Goal: Communication & Community: Share content

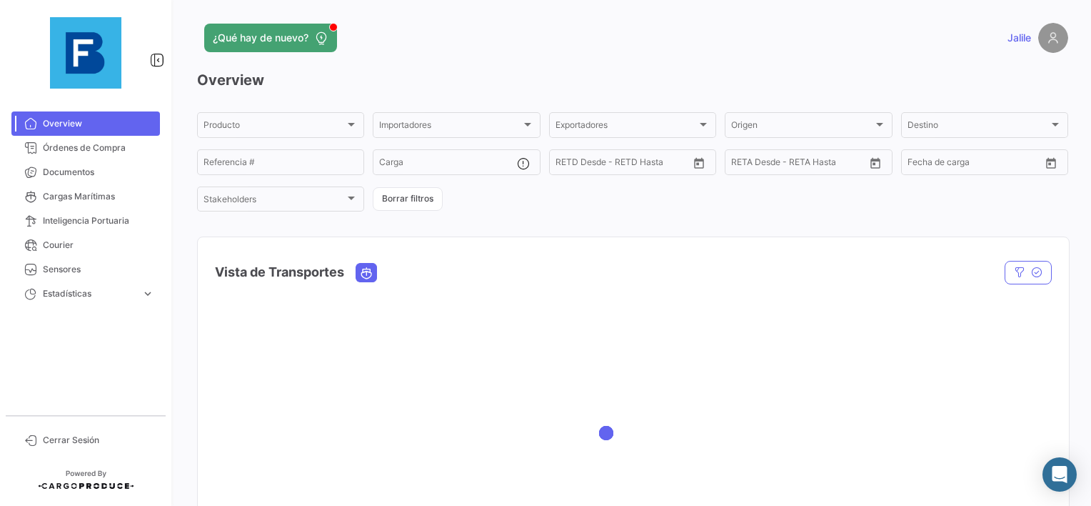
click at [89, 104] on div at bounding box center [85, 53] width 171 height 106
click at [54, 158] on link "Órdenes de Compra" at bounding box center [85, 148] width 149 height 24
click at [51, 174] on span "Documentos" at bounding box center [98, 172] width 111 height 13
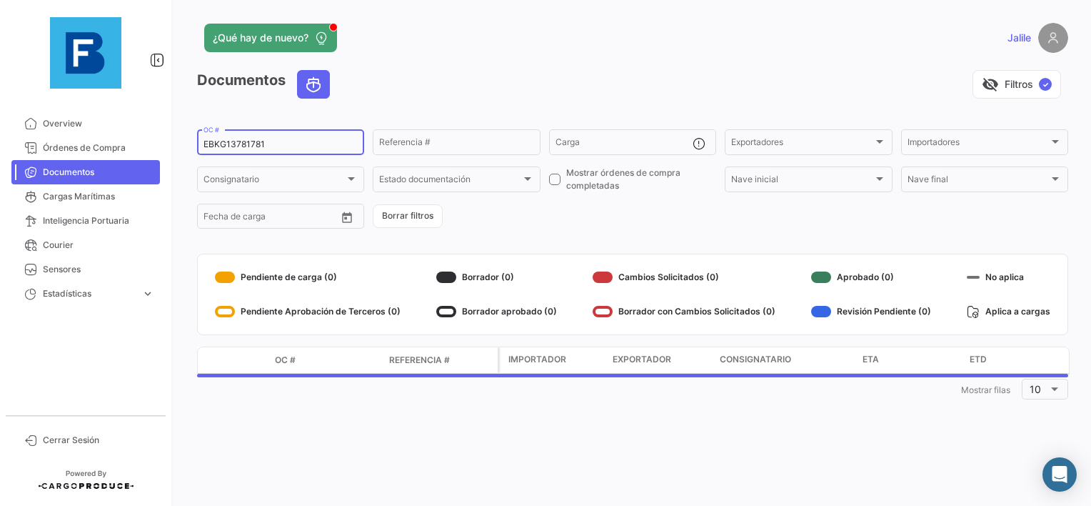
click at [246, 145] on input "EBKG13781781" at bounding box center [281, 144] width 154 height 10
paste input "32681835"
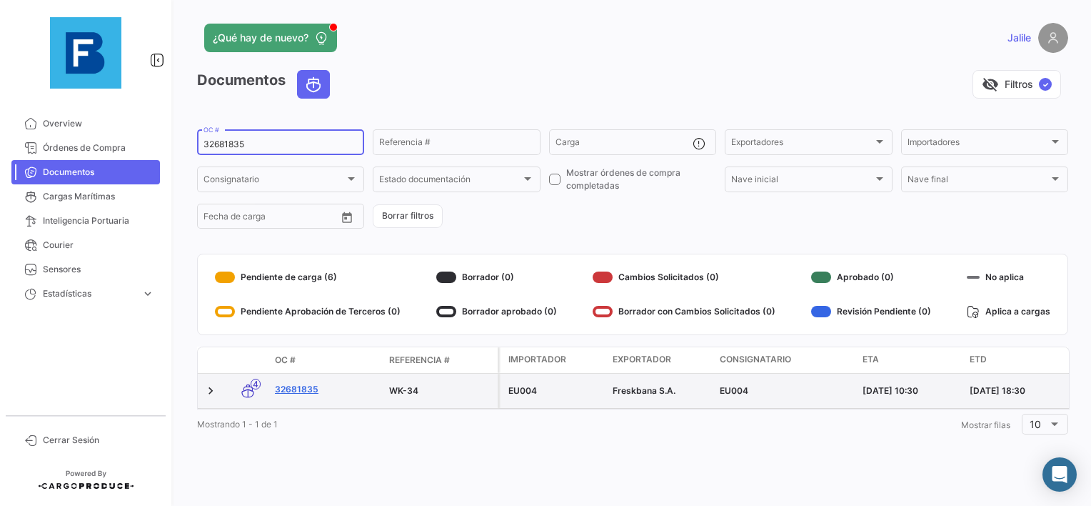
type input "32681835"
click at [306, 391] on link "32681835" at bounding box center [326, 389] width 103 height 13
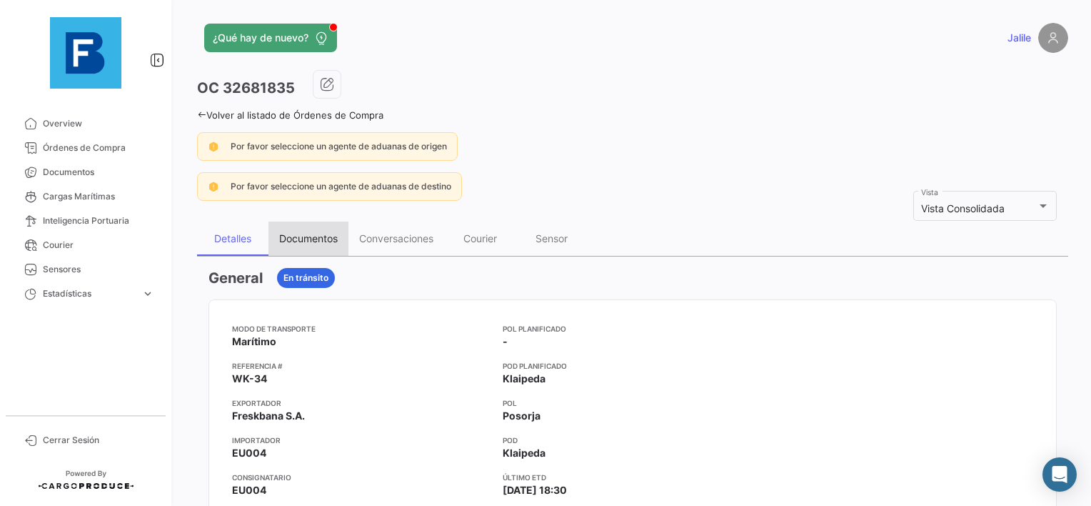
click at [289, 232] on div "Documentos" at bounding box center [308, 238] width 59 height 12
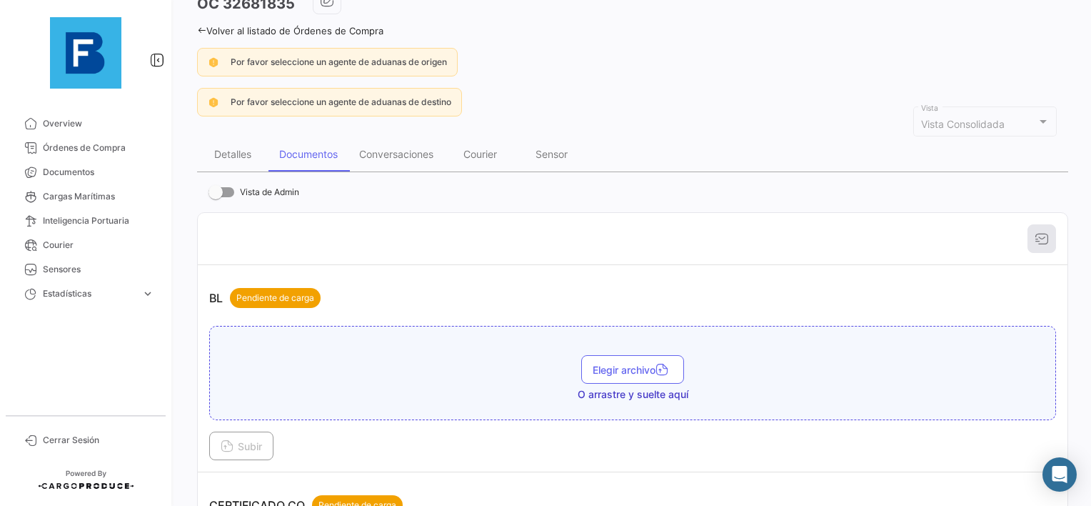
scroll to position [214, 0]
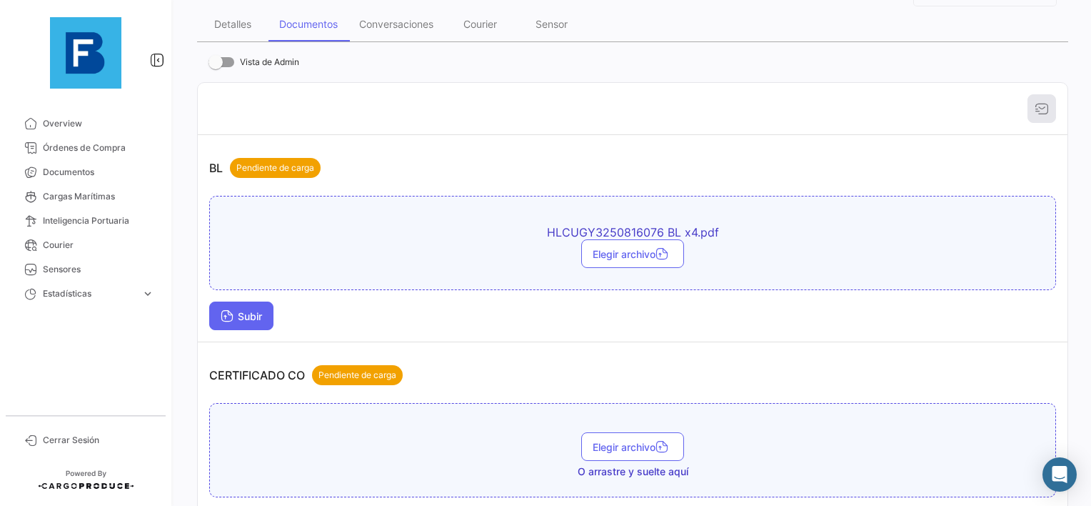
click at [254, 314] on span "Subir" at bounding box center [241, 316] width 41 height 12
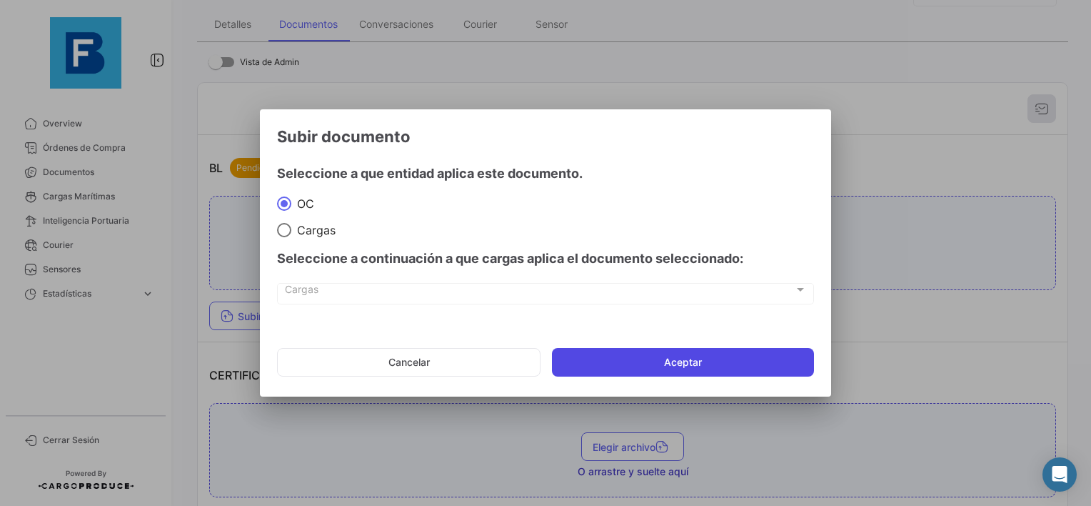
click at [640, 355] on button "Aceptar" at bounding box center [683, 362] width 262 height 29
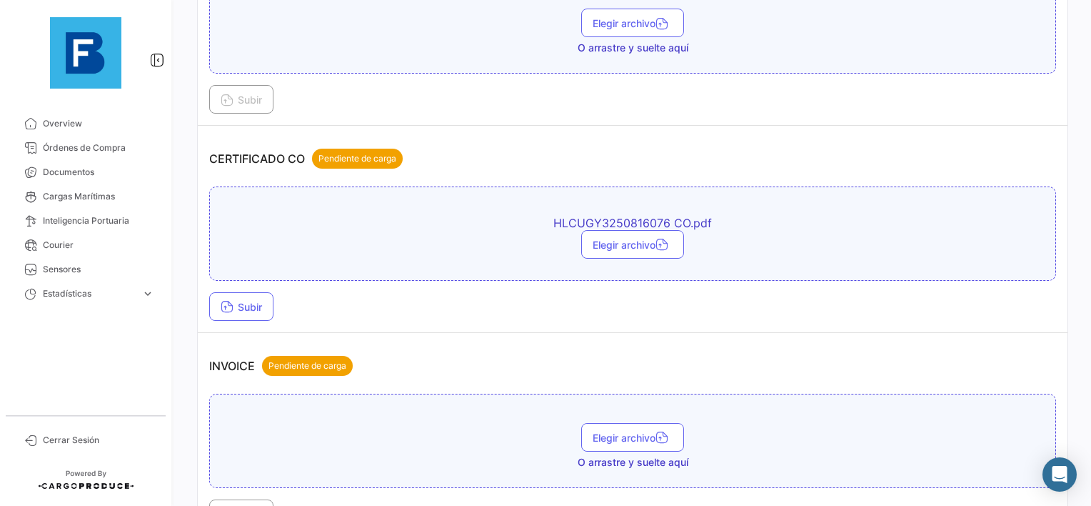
scroll to position [500, 0]
click at [240, 306] on button "Subir" at bounding box center [241, 305] width 64 height 29
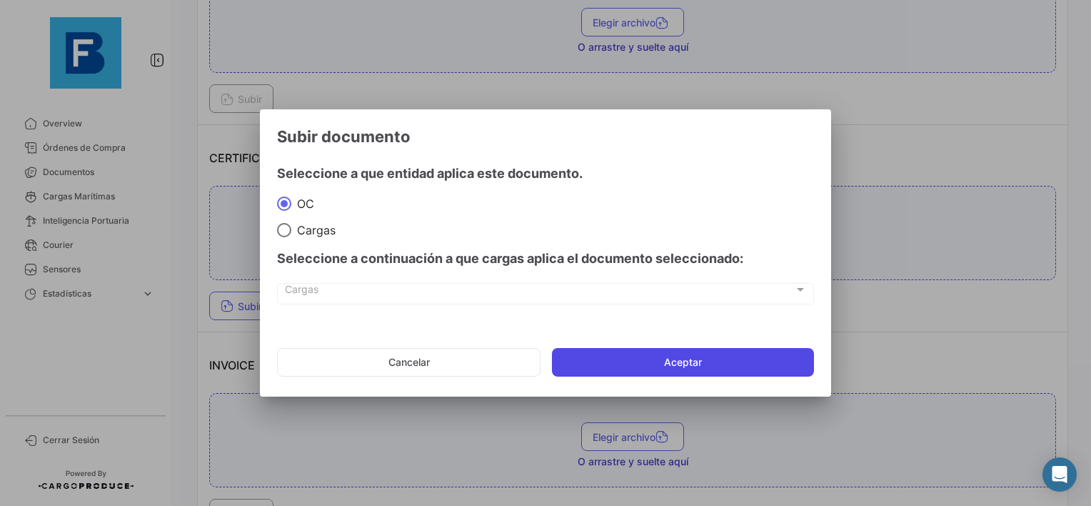
click at [633, 369] on button "Aceptar" at bounding box center [683, 362] width 262 height 29
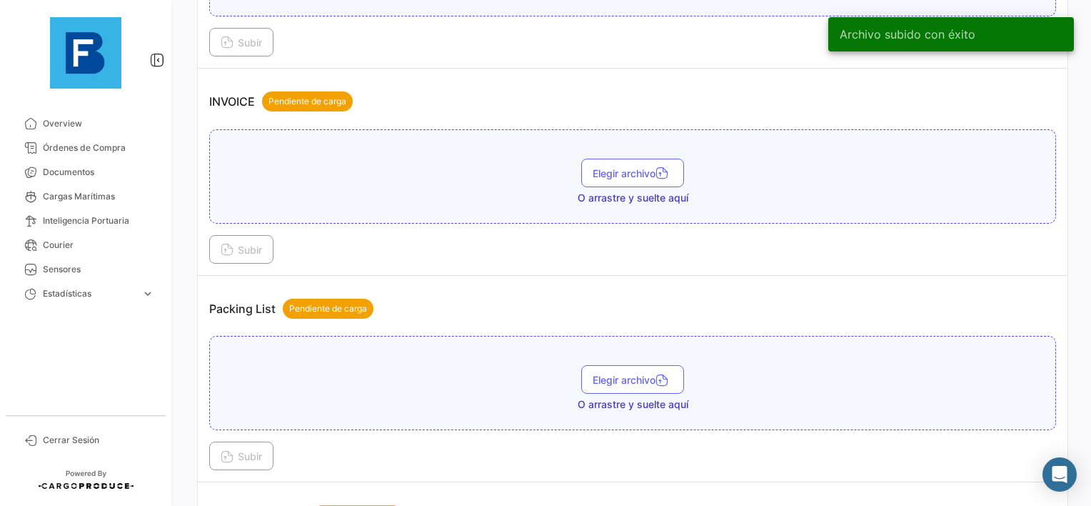
scroll to position [928, 0]
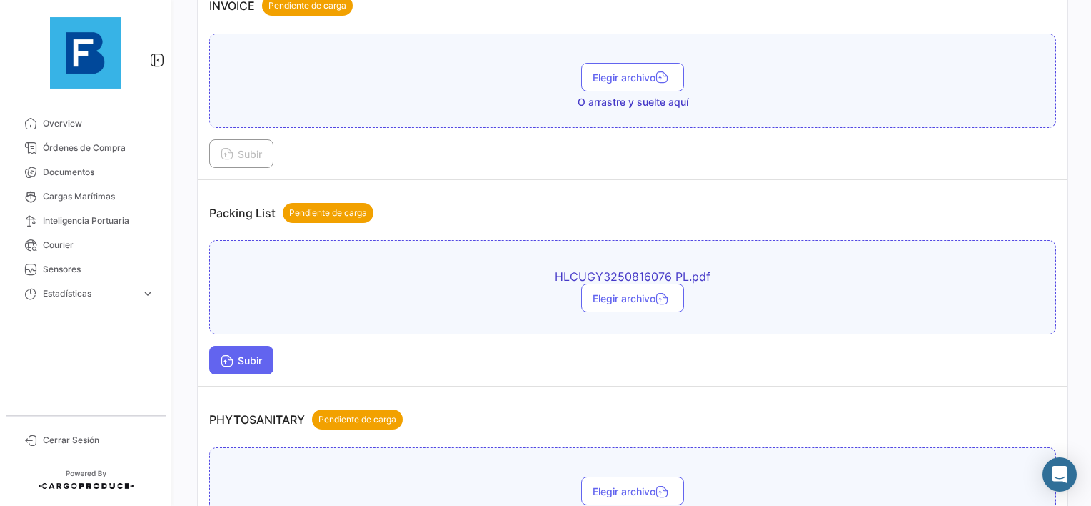
click at [244, 359] on button "Subir" at bounding box center [241, 360] width 64 height 29
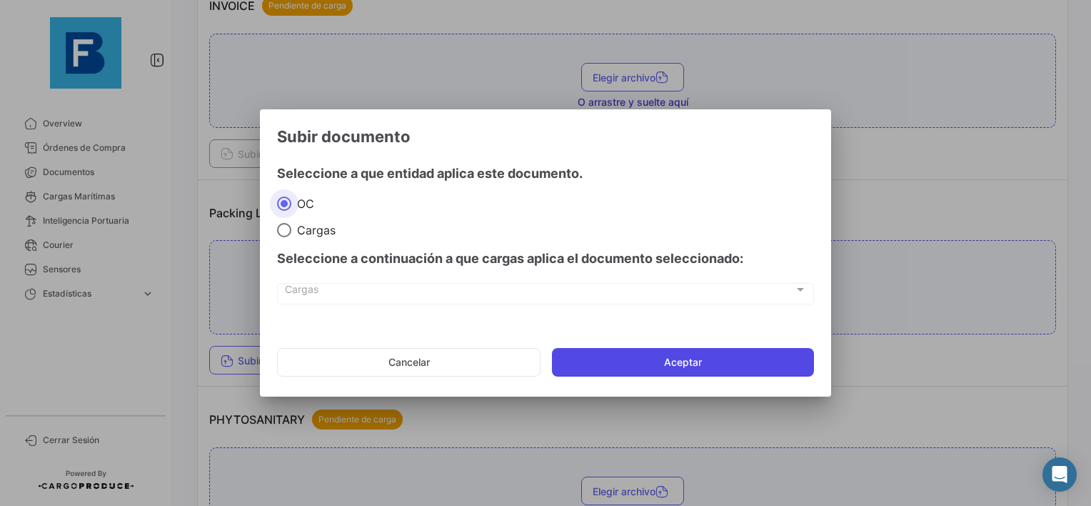
click at [713, 362] on button "Aceptar" at bounding box center [683, 362] width 262 height 29
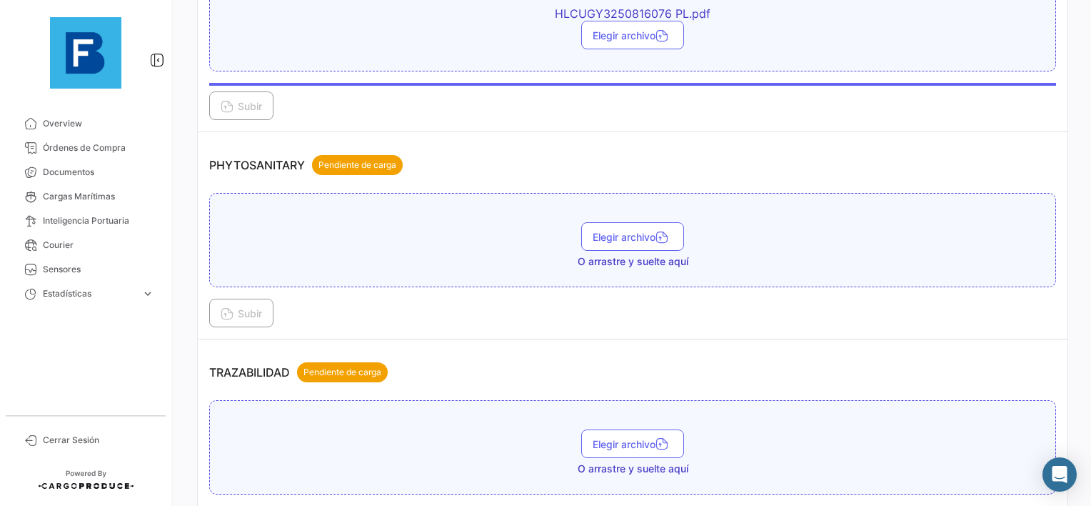
scroll to position [1214, 0]
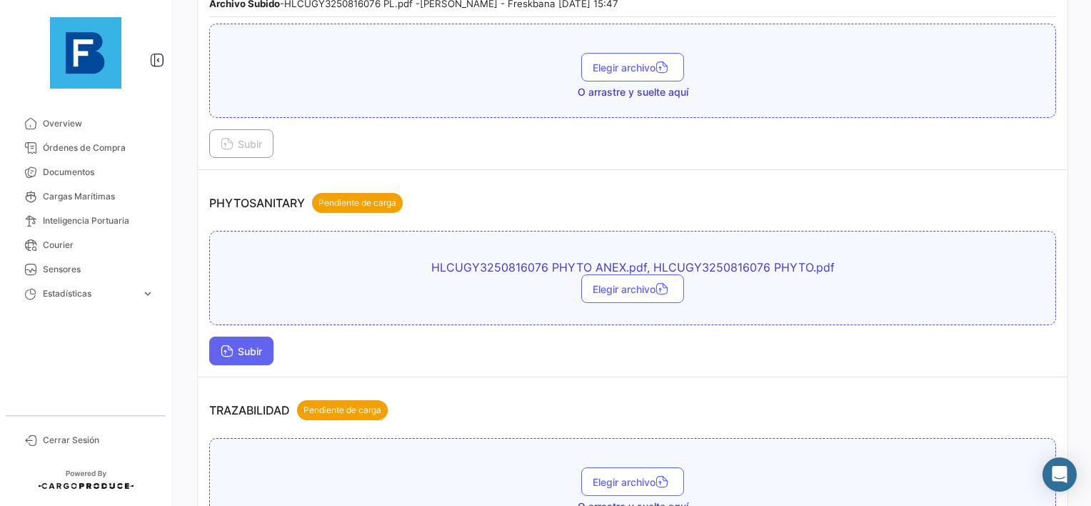
click at [229, 346] on icon at bounding box center [227, 352] width 13 height 13
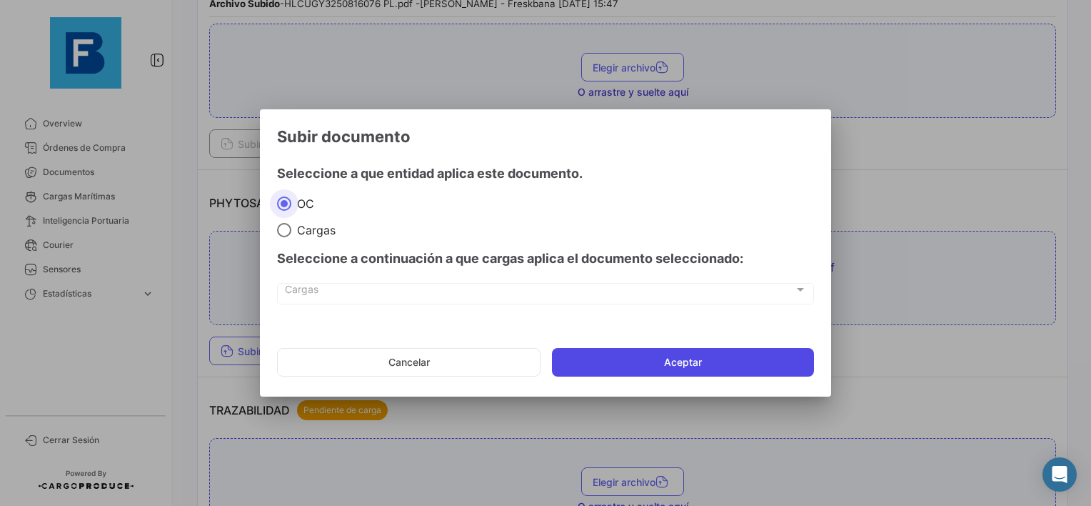
click at [656, 369] on button "Aceptar" at bounding box center [683, 362] width 262 height 29
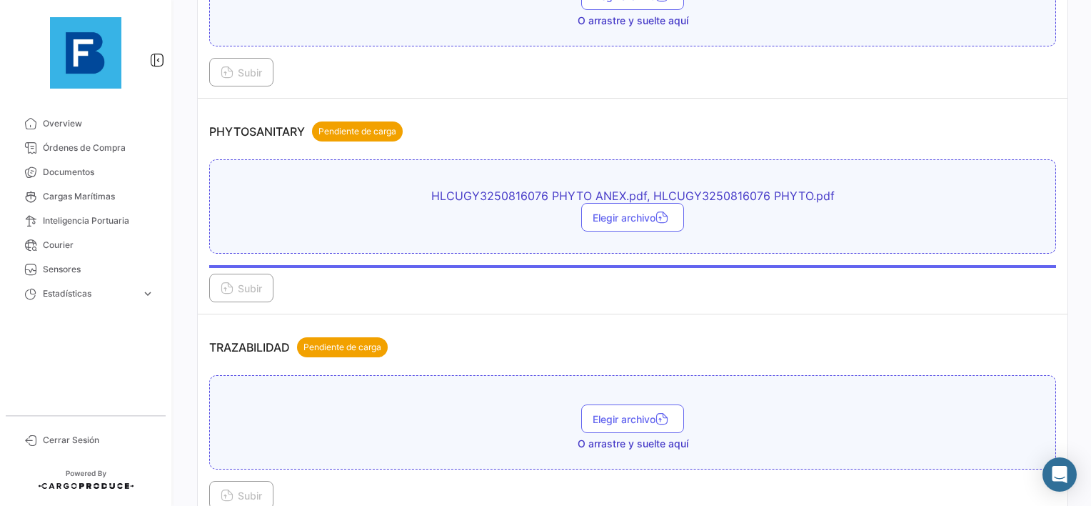
scroll to position [1357, 0]
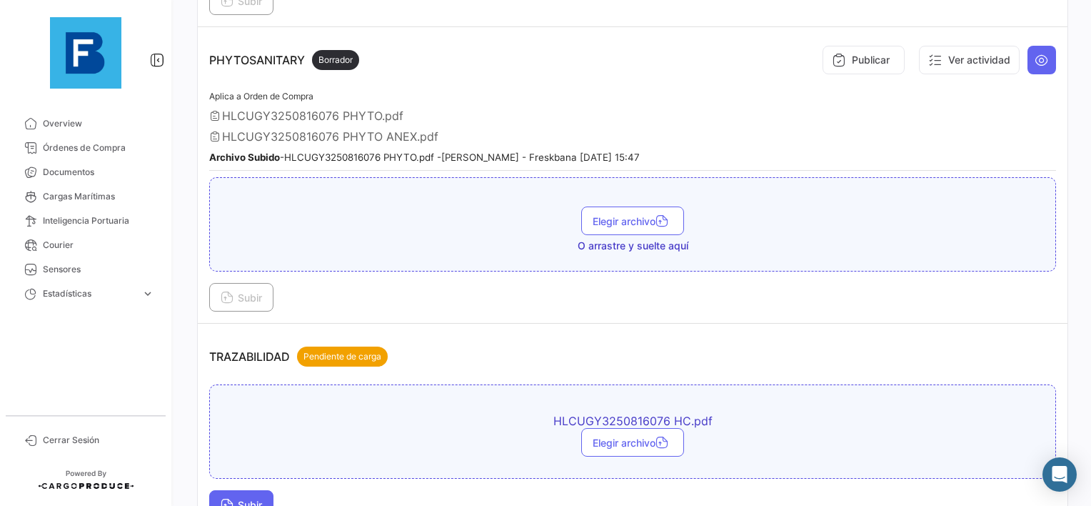
click at [249, 499] on span "Subir" at bounding box center [241, 505] width 41 height 12
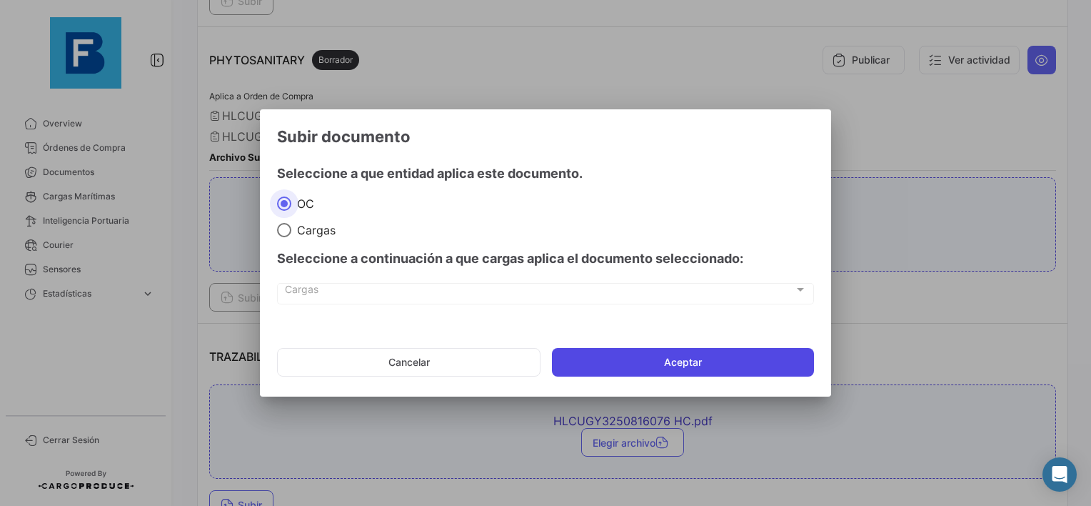
click at [720, 360] on button "Aceptar" at bounding box center [683, 362] width 262 height 29
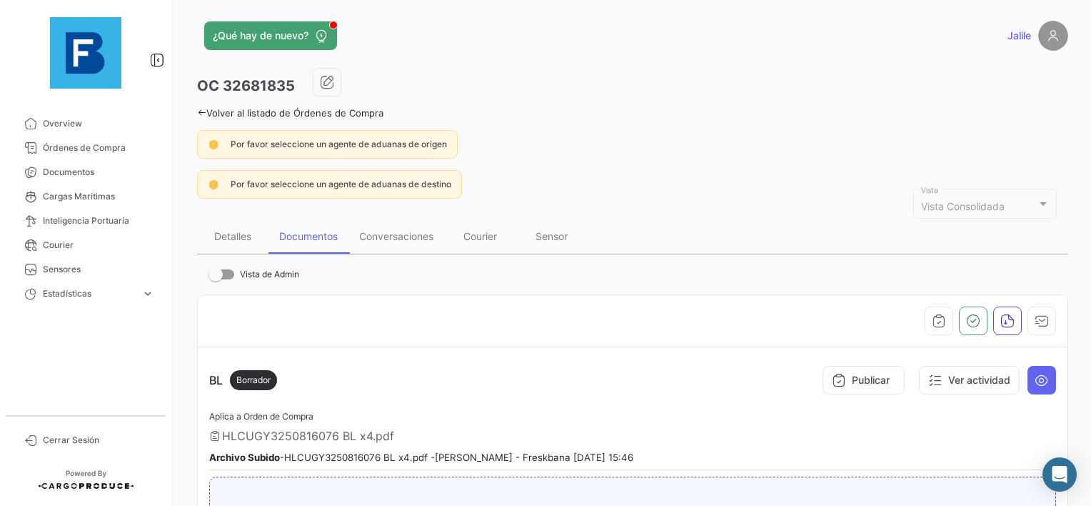
scroll to position [0, 0]
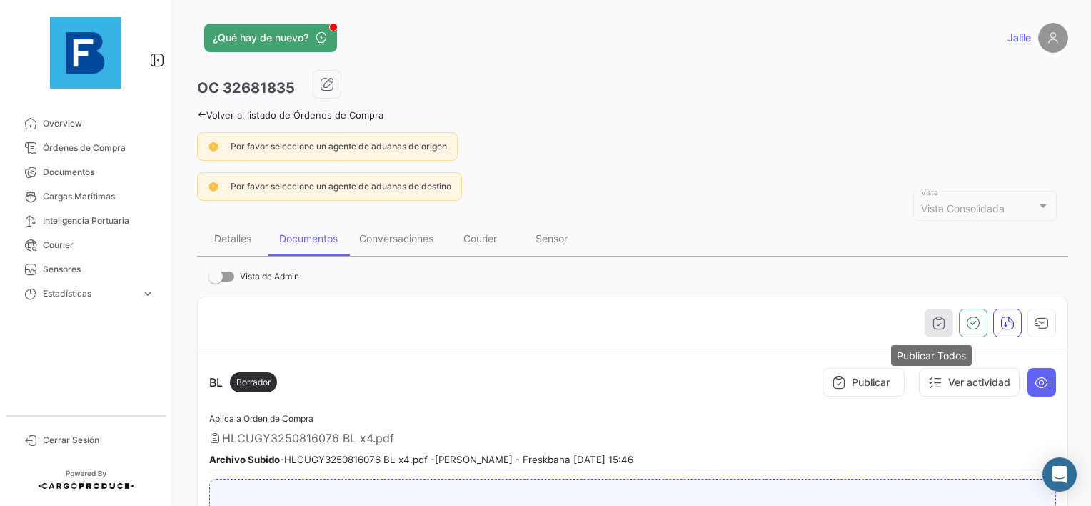
click at [937, 322] on icon "button" at bounding box center [939, 323] width 14 height 14
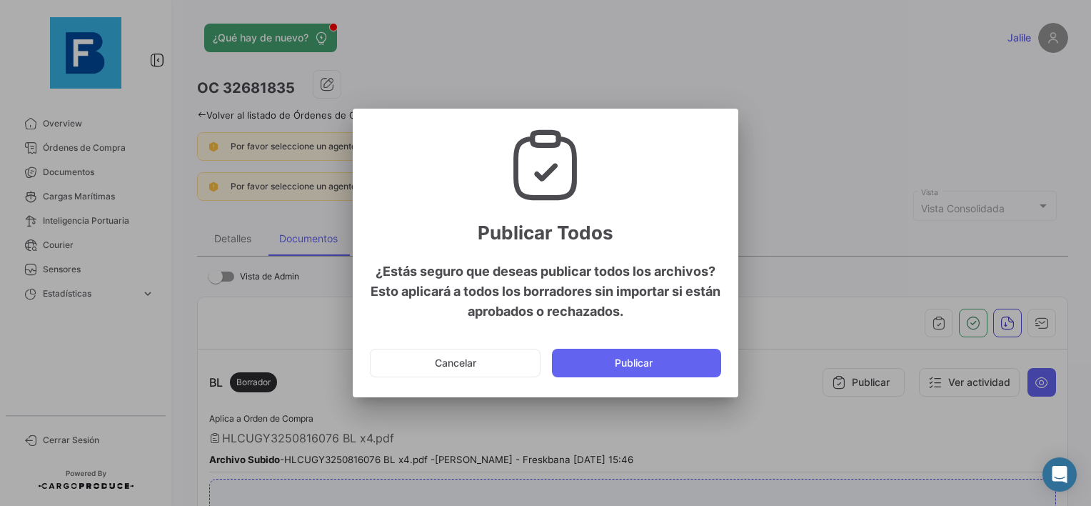
click at [668, 366] on button "Publicar" at bounding box center [636, 363] width 169 height 29
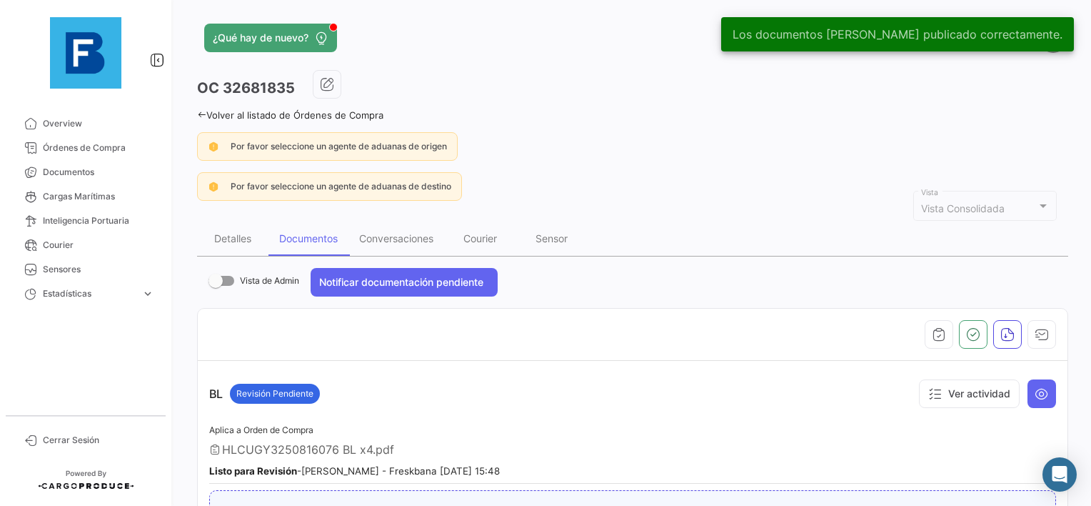
scroll to position [71, 0]
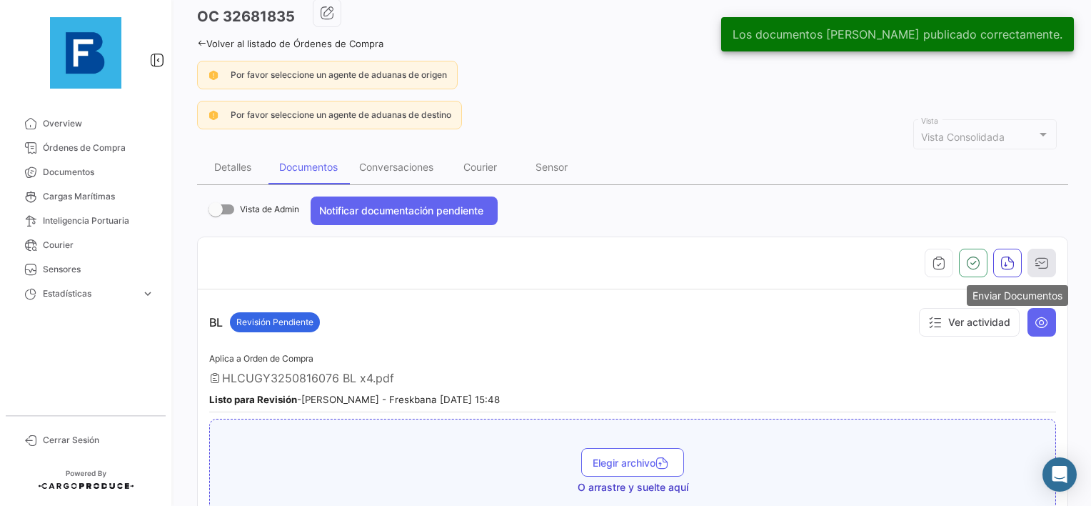
click at [1035, 264] on icon "button" at bounding box center [1042, 263] width 14 height 14
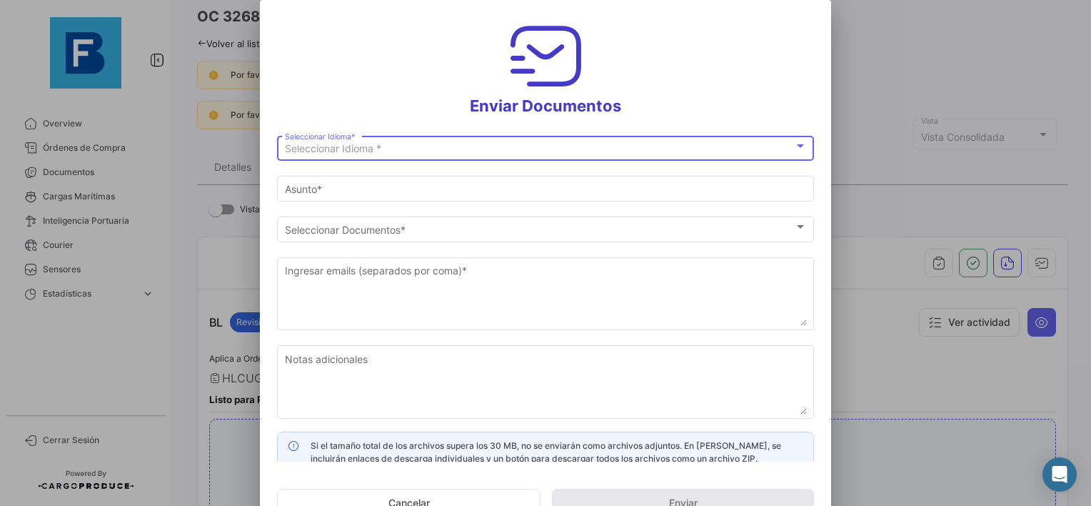
click at [420, 153] on div "Seleccionar Idioma *" at bounding box center [539, 149] width 509 height 12
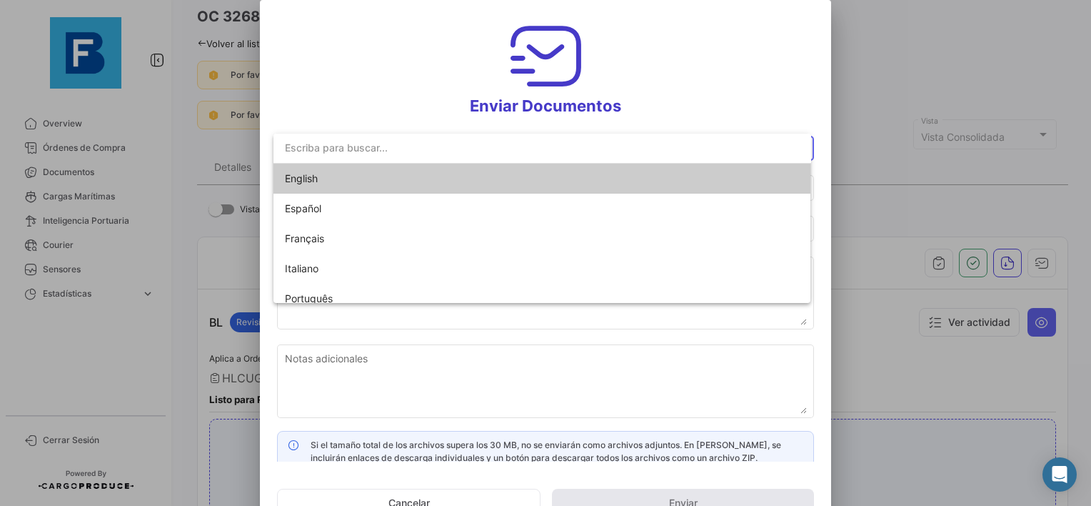
click at [351, 174] on span "English" at bounding box center [385, 179] width 200 height 30
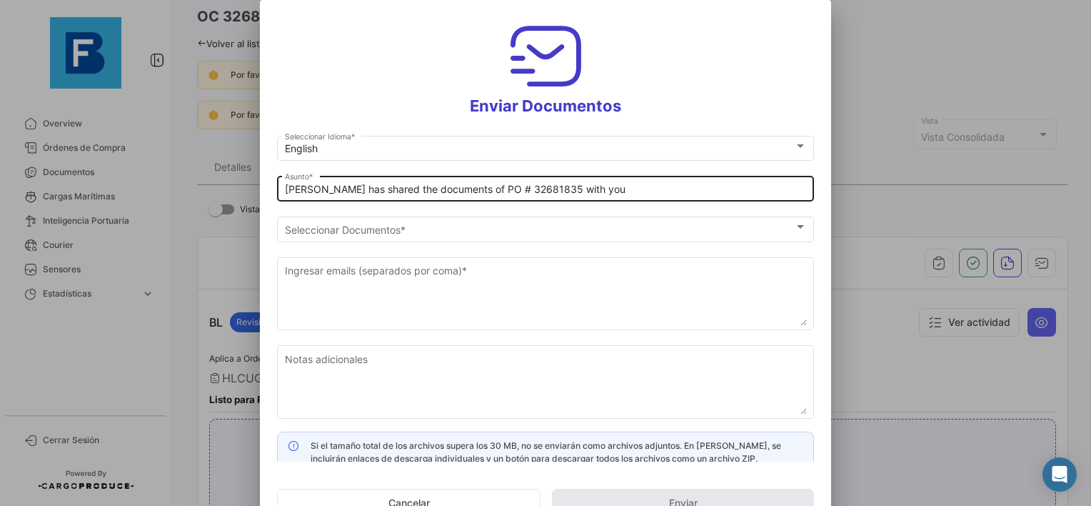
click at [283, 191] on div "[PERSON_NAME] has shared the documents of PO # 32681835 with you [PERSON_NAME] *" at bounding box center [545, 188] width 537 height 28
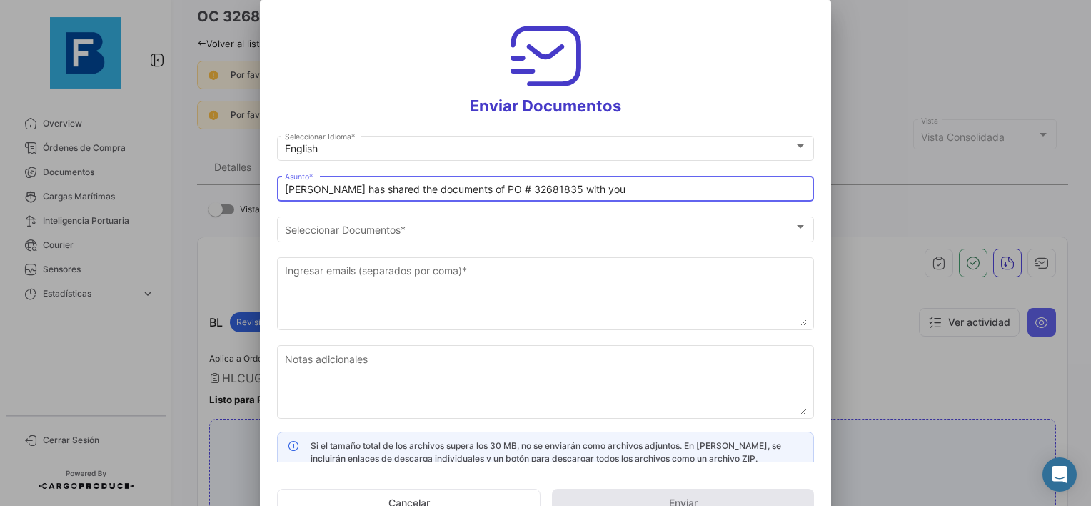
click at [285, 192] on input "[PERSON_NAME] has shared the documents of PO # 32681835 with you" at bounding box center [546, 190] width 522 height 12
paste input "UAB AUGMA_FRESKBANA_DOCUMENTS WK XX"
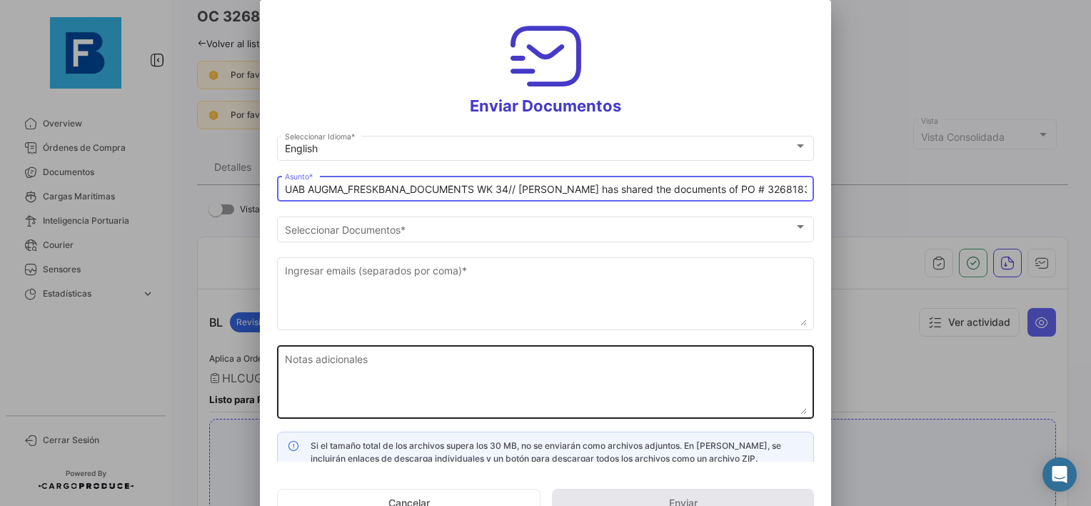
type input "UAB AUGMA_FRESKBANA_DOCUMENTS WK 34// [PERSON_NAME] has shared the documents of…"
click at [377, 383] on textarea "Notas adicionales" at bounding box center [546, 382] width 522 height 63
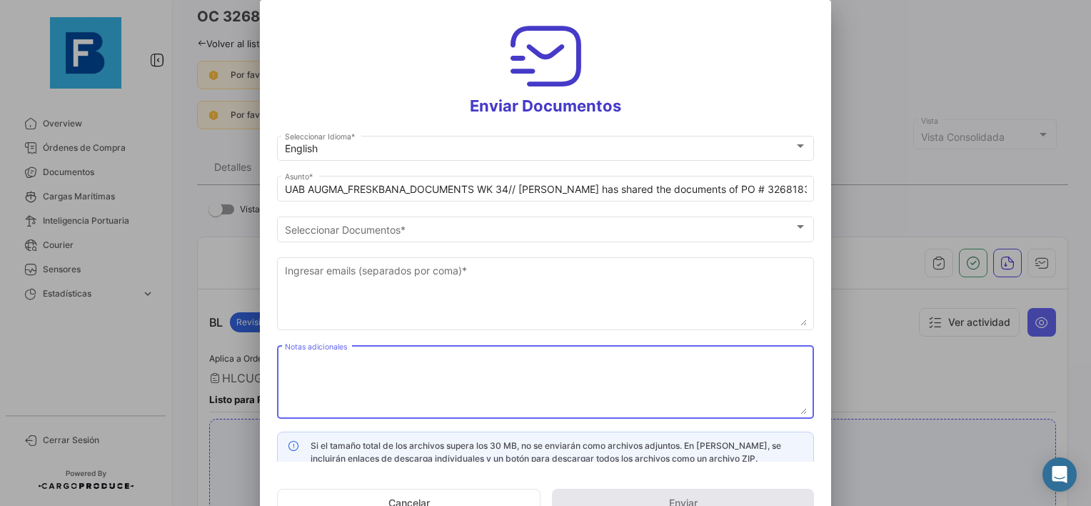
paste textarea "UAB AUGMA_FRESKBANA_DOCUMENTS WK XX"
type textarea "UAB AUGMA_FRESKBANA_DOCUMENTS WK 34"
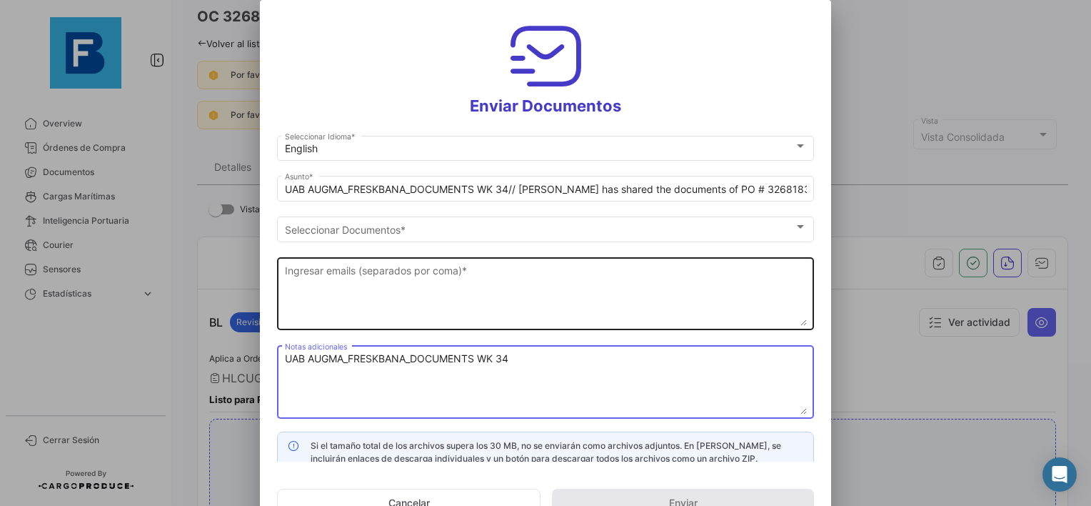
click at [314, 276] on textarea "Ingresar emails (separados por coma) *" at bounding box center [546, 294] width 522 height 63
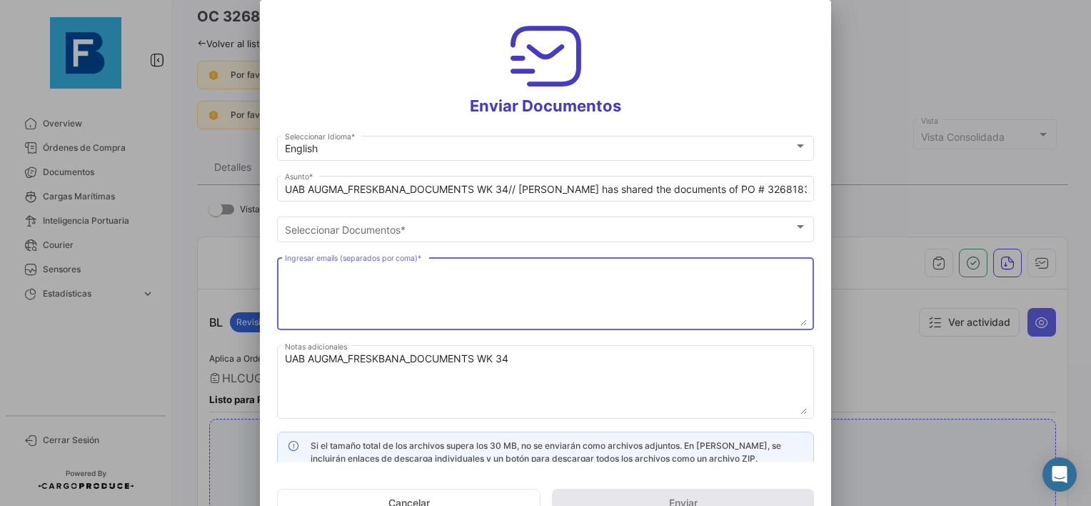
paste textarea "[EMAIL_ADDRESS][DOMAIN_NAME],[DOMAIN_NAME][EMAIL_ADDRESS][DOMAIN_NAME],[DOMAIN_…"
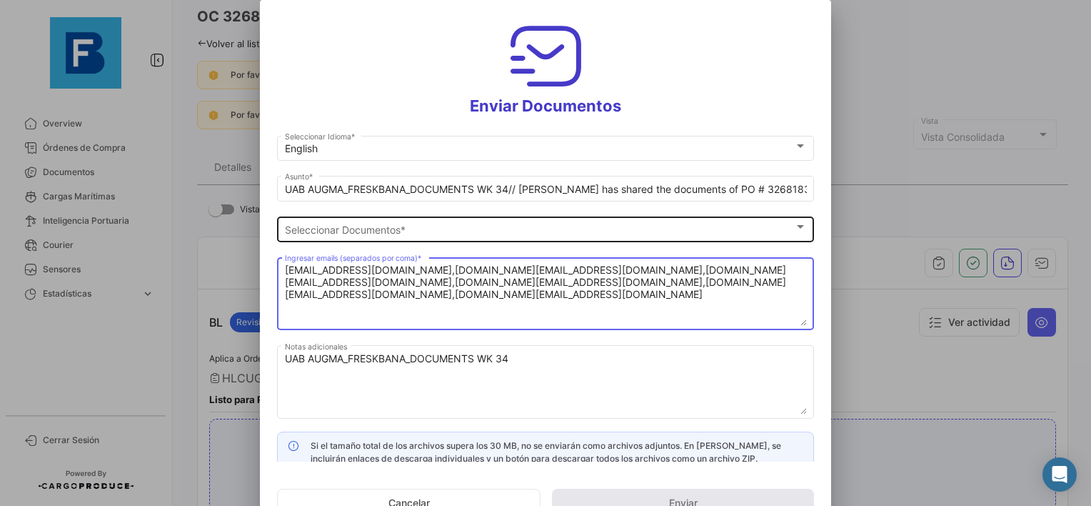
type textarea "[EMAIL_ADDRESS][DOMAIN_NAME],[DOMAIN_NAME][EMAIL_ADDRESS][DOMAIN_NAME],[DOMAIN_…"
click at [397, 226] on span "Seleccionar Documentos" at bounding box center [539, 230] width 509 height 12
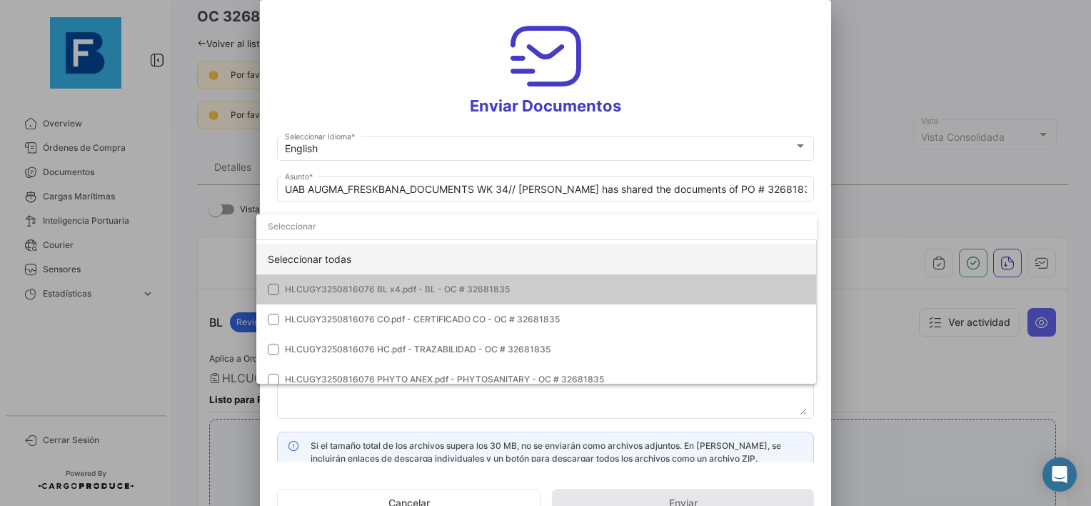
click at [271, 256] on div "Seleccionar todas" at bounding box center [536, 259] width 561 height 30
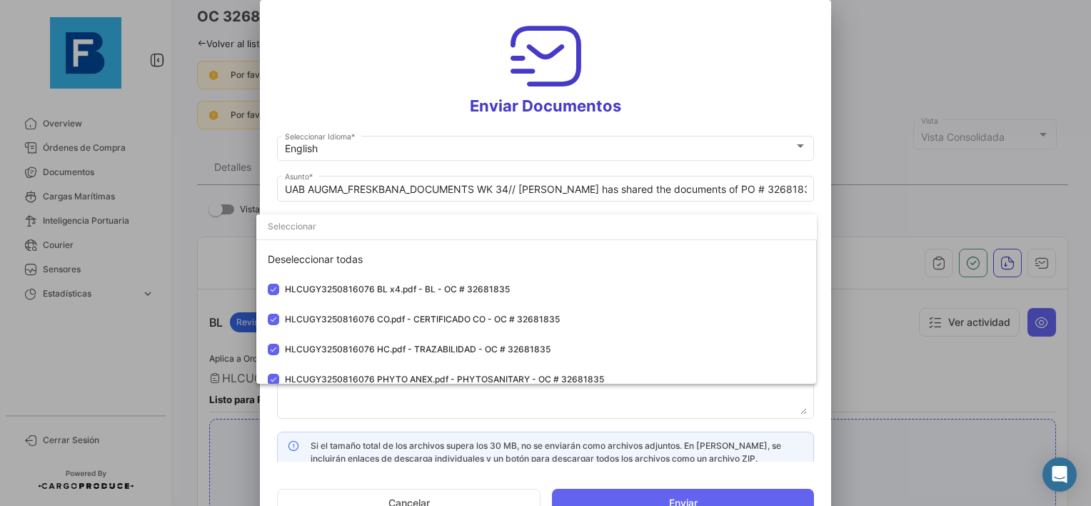
click at [286, 409] on div at bounding box center [545, 253] width 1091 height 506
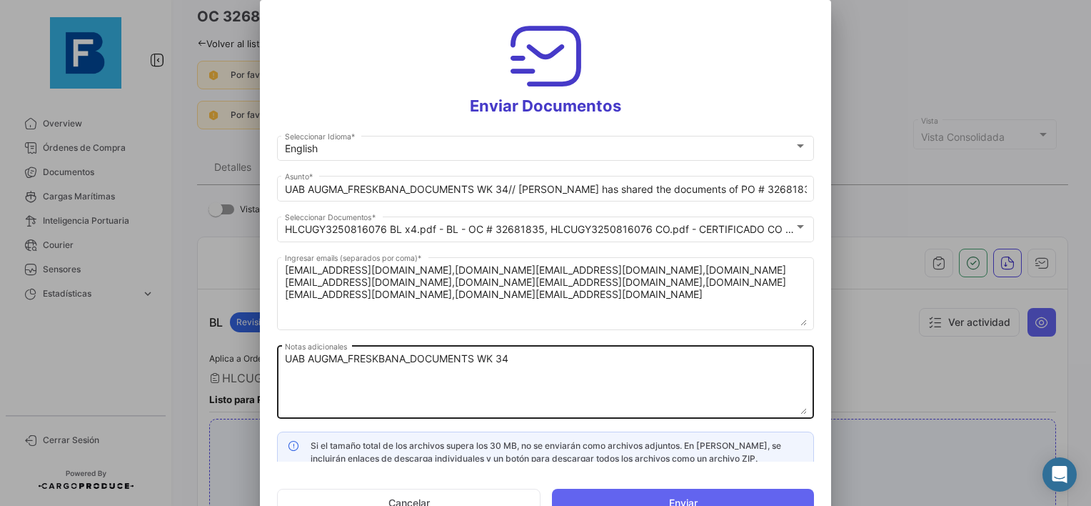
click at [533, 357] on textarea "UAB AUGMA_FRESKBANA_DOCUMENTS WK 34" at bounding box center [546, 382] width 522 height 63
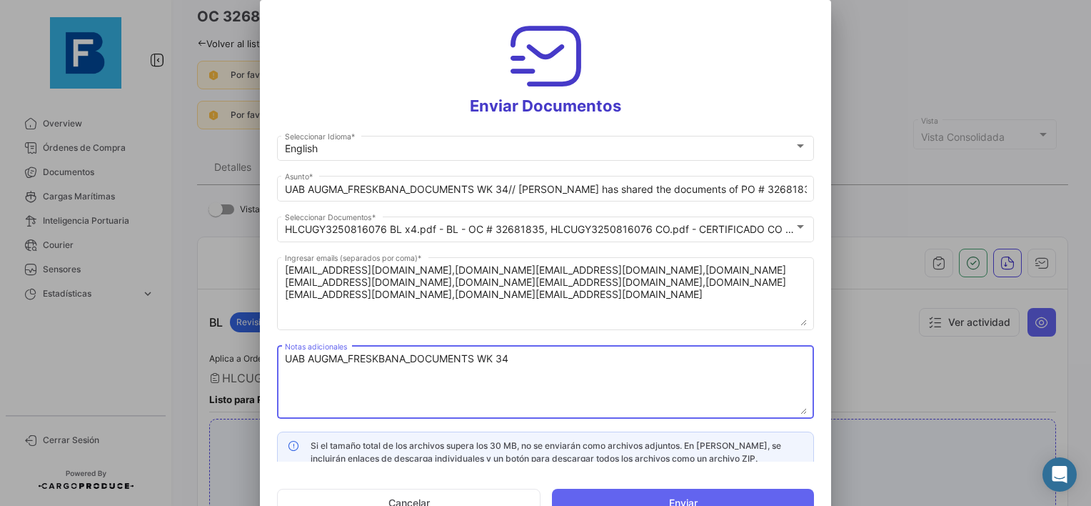
scroll to position [11, 0]
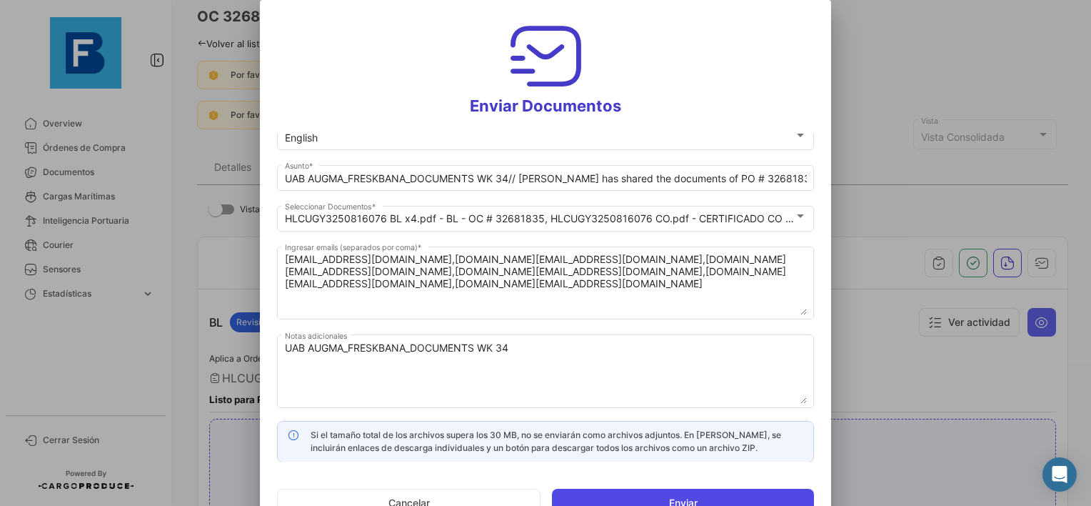
click at [686, 501] on button "Enviar" at bounding box center [683, 503] width 262 height 29
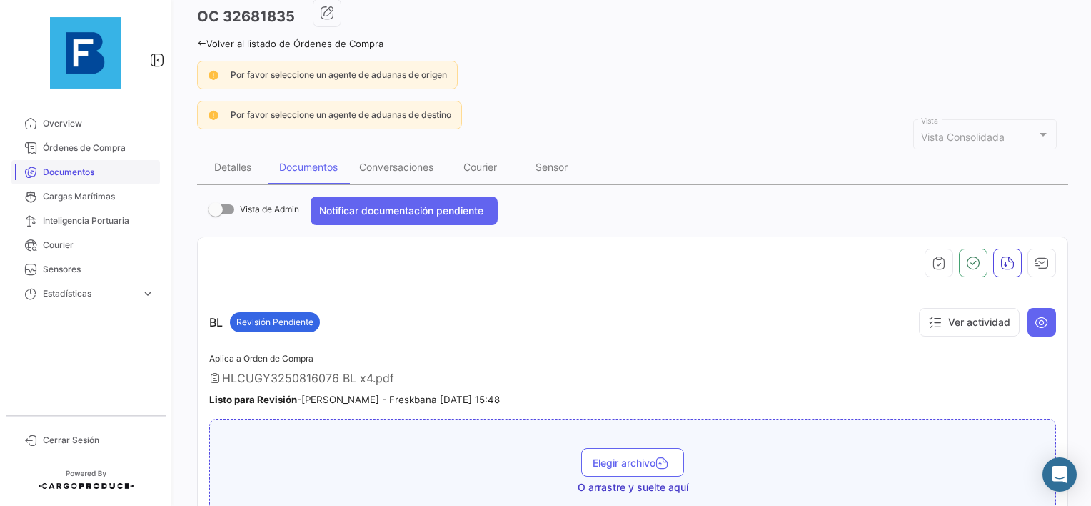
click at [89, 170] on span "Documentos" at bounding box center [98, 172] width 111 height 13
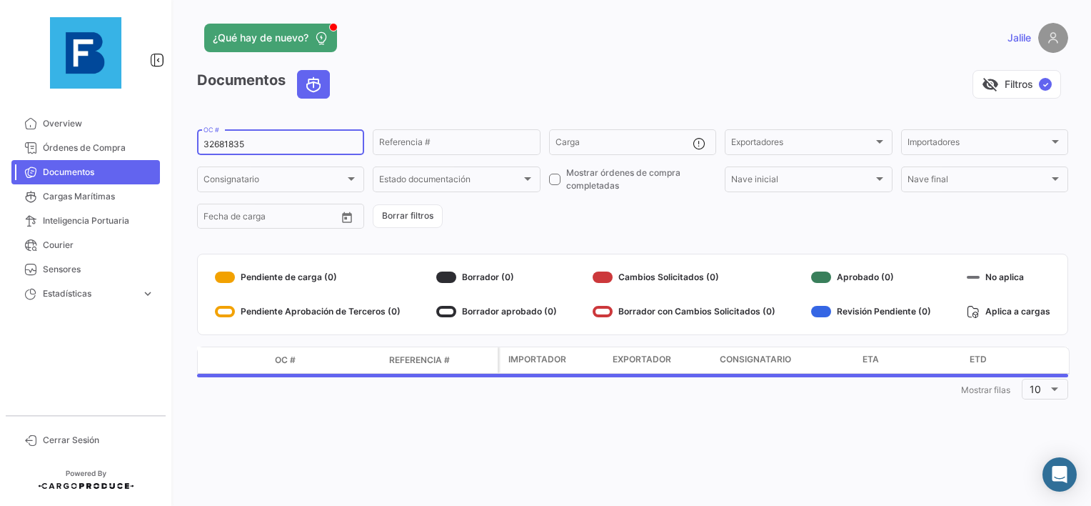
click at [236, 148] on input "32681835" at bounding box center [281, 144] width 154 height 10
paste input "EBKG13918110"
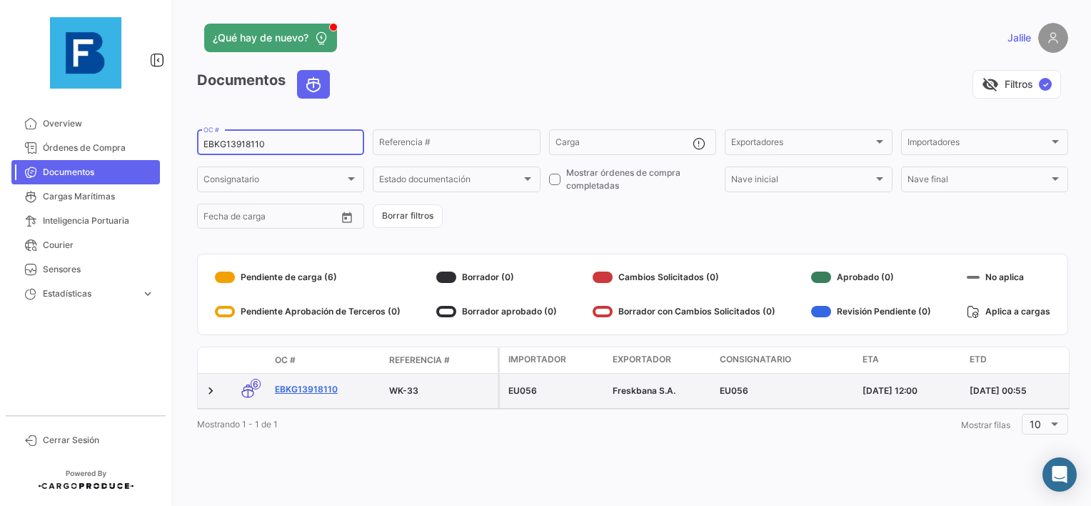
type input "EBKG13918110"
click at [311, 387] on link "EBKG13918110" at bounding box center [326, 389] width 103 height 13
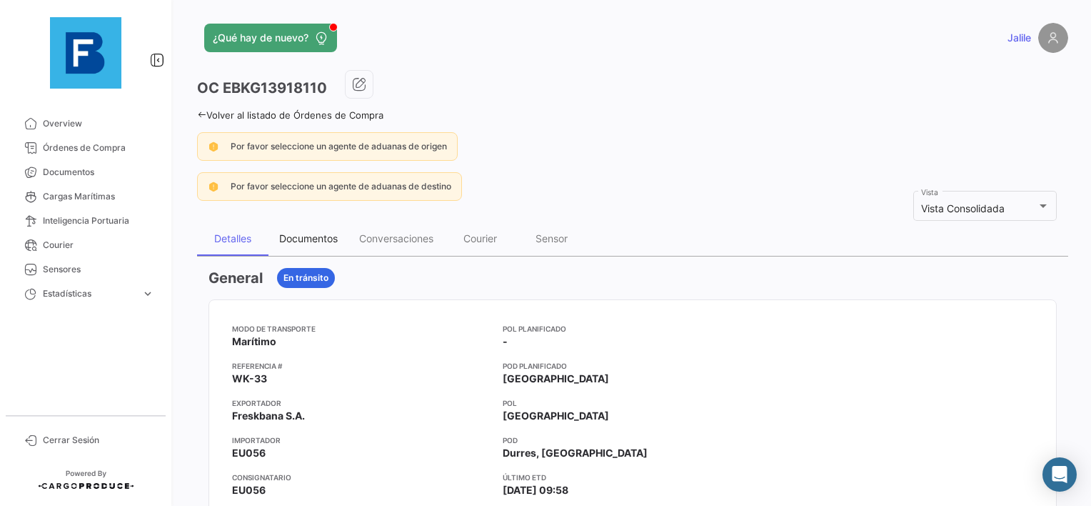
click at [329, 253] on div "Documentos" at bounding box center [309, 238] width 80 height 34
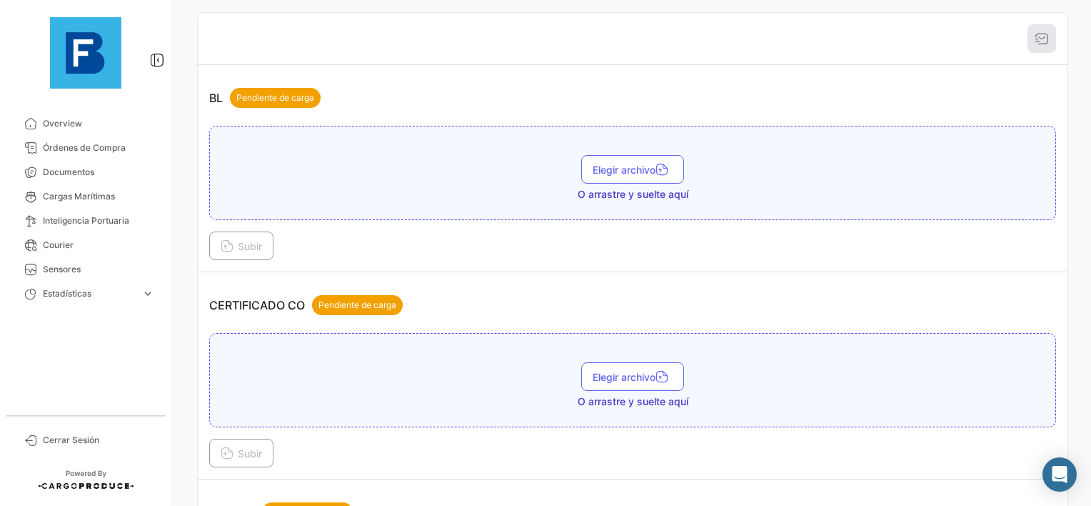
scroll to position [286, 0]
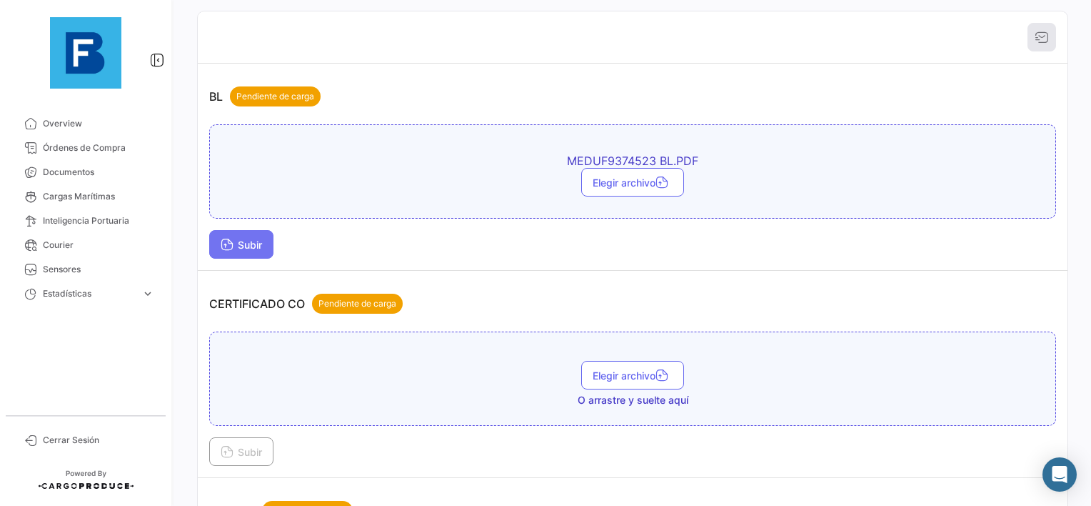
click at [268, 246] on button "Subir" at bounding box center [241, 244] width 64 height 29
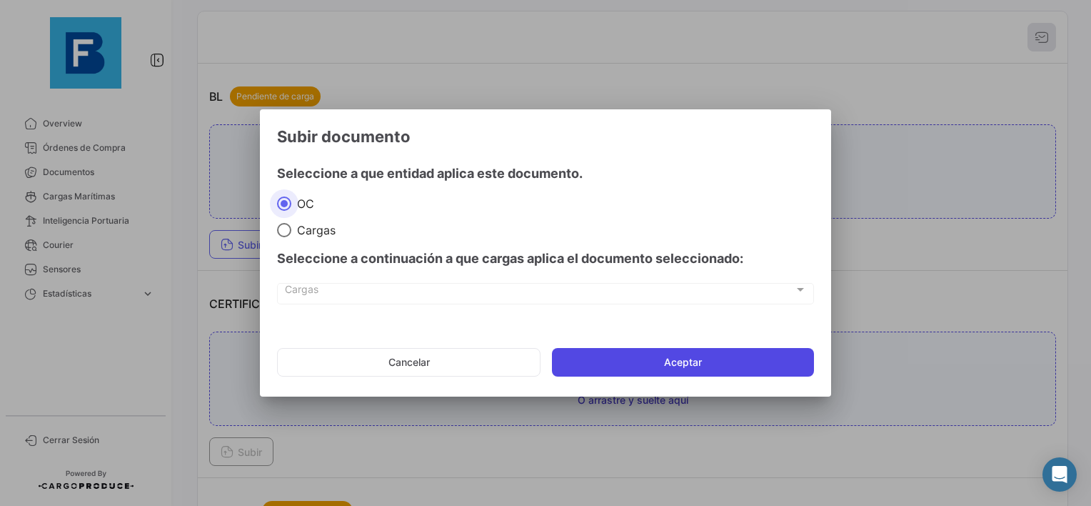
click at [674, 375] on button "Aceptar" at bounding box center [683, 362] width 262 height 29
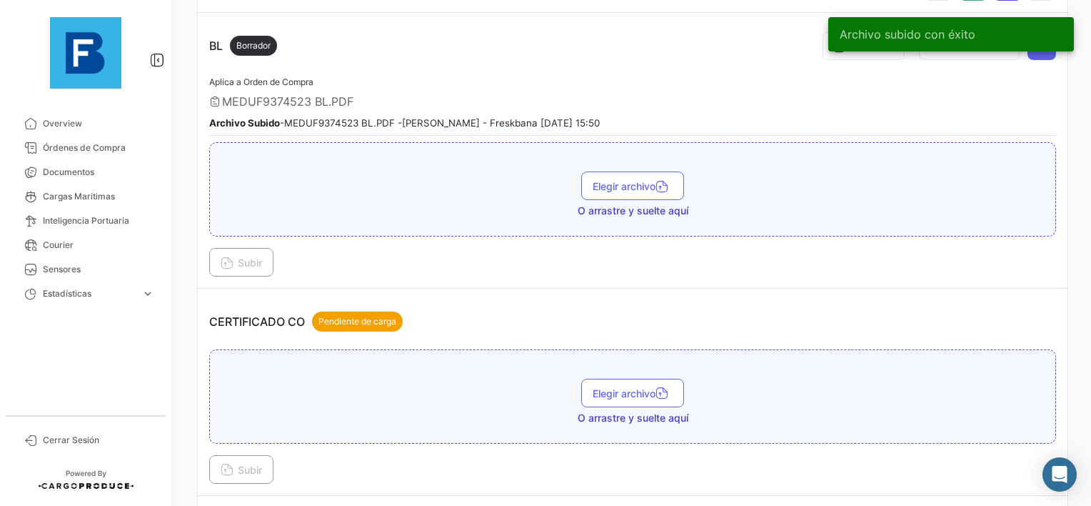
scroll to position [429, 0]
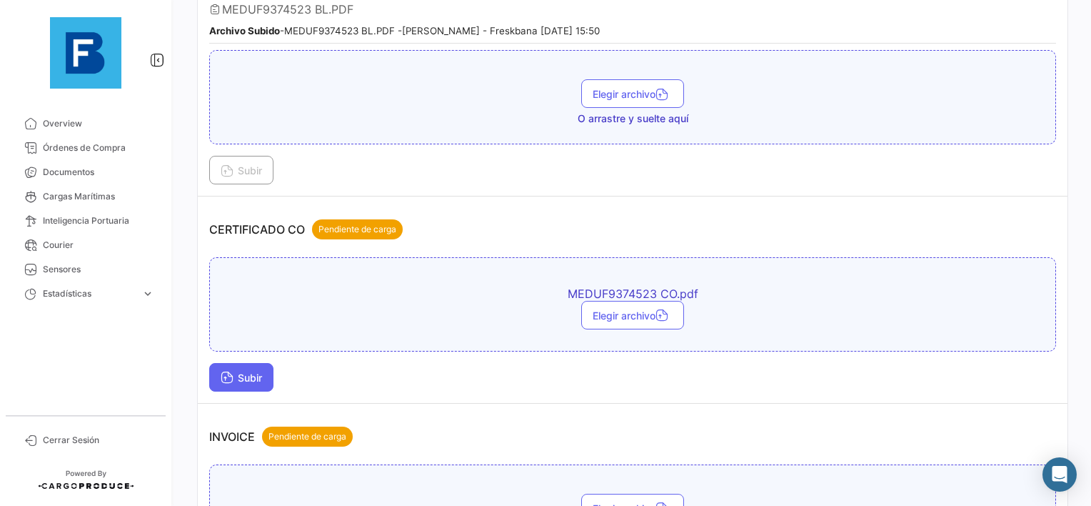
click at [250, 371] on span "Subir" at bounding box center [241, 377] width 41 height 12
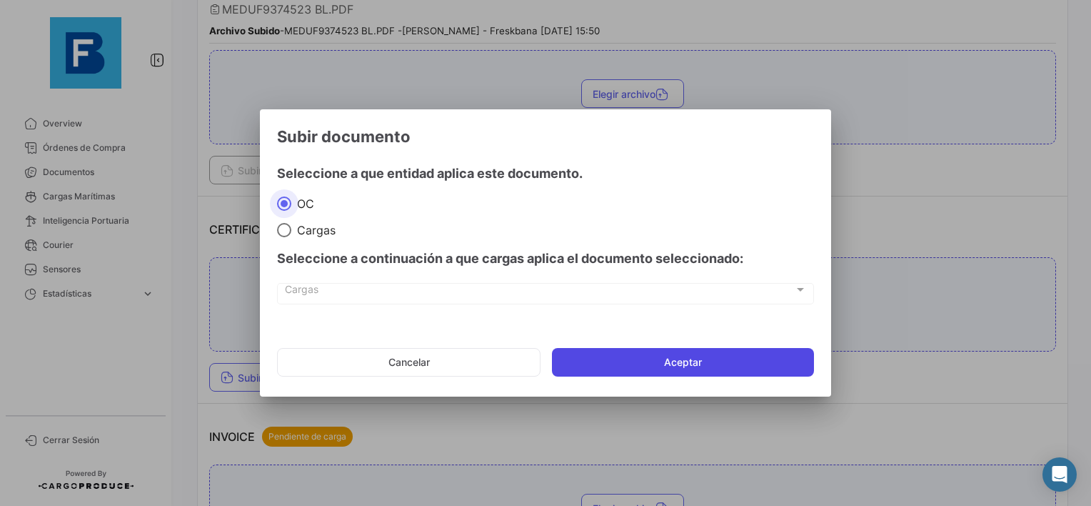
click at [640, 372] on button "Aceptar" at bounding box center [683, 362] width 262 height 29
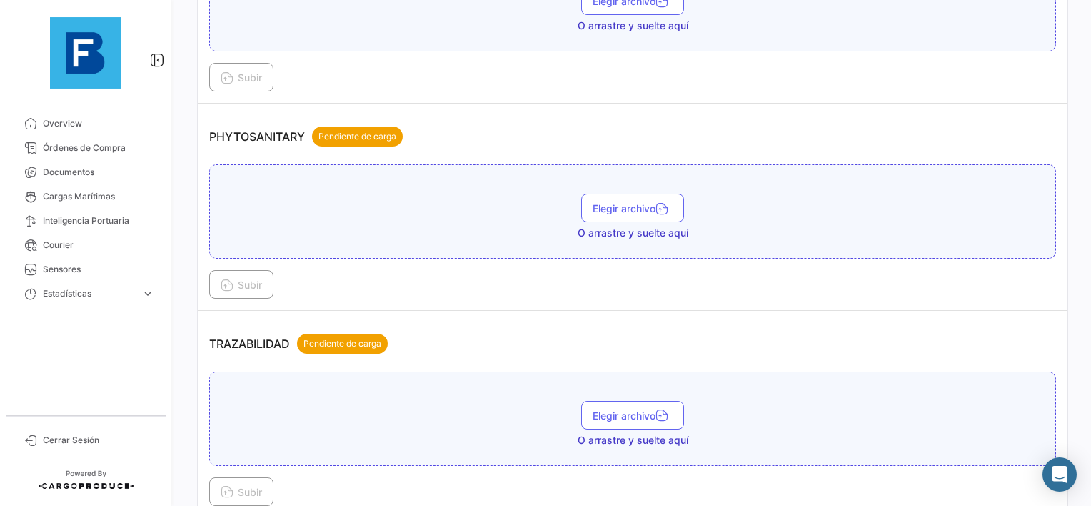
scroll to position [1214, 0]
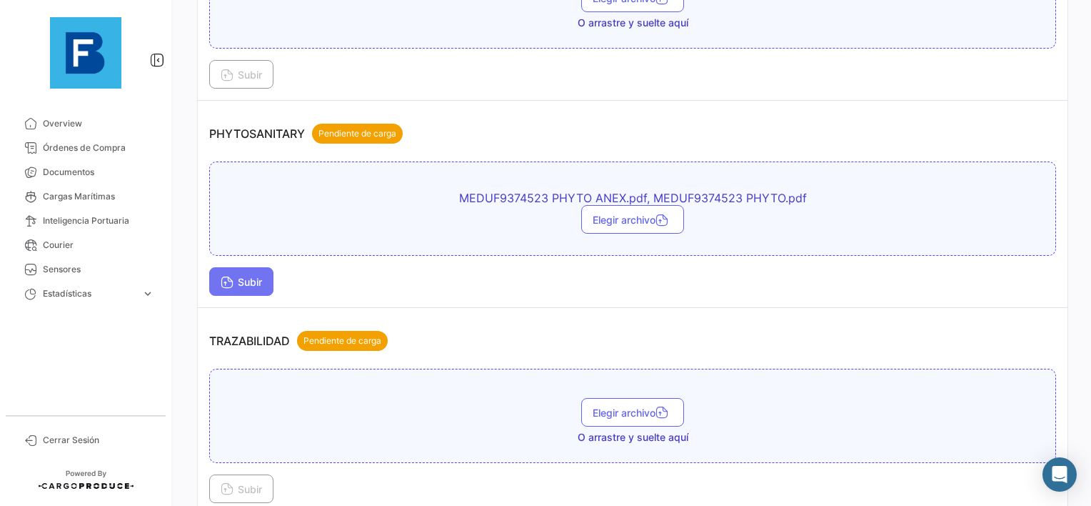
click at [224, 277] on icon at bounding box center [227, 283] width 13 height 13
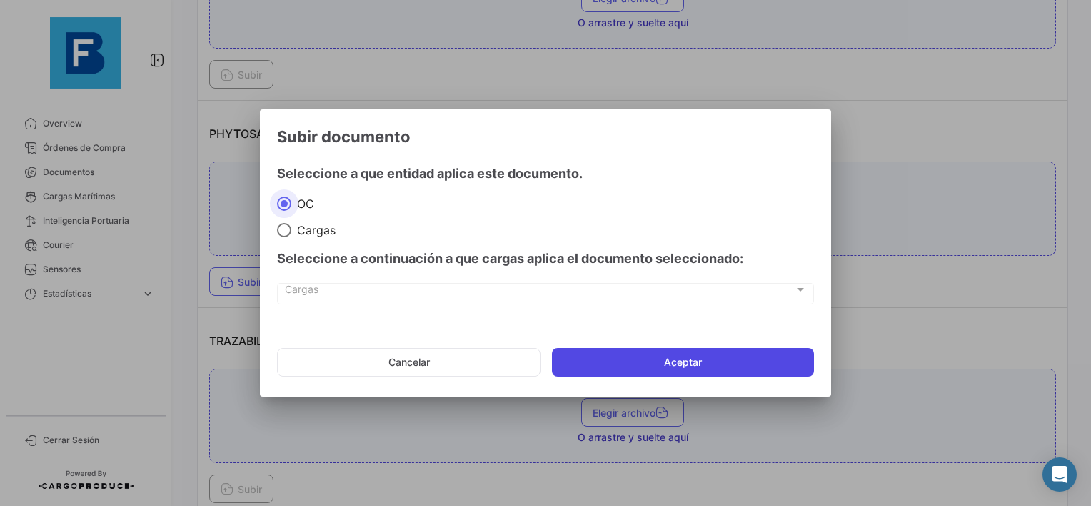
click at [694, 364] on button "Aceptar" at bounding box center [683, 362] width 262 height 29
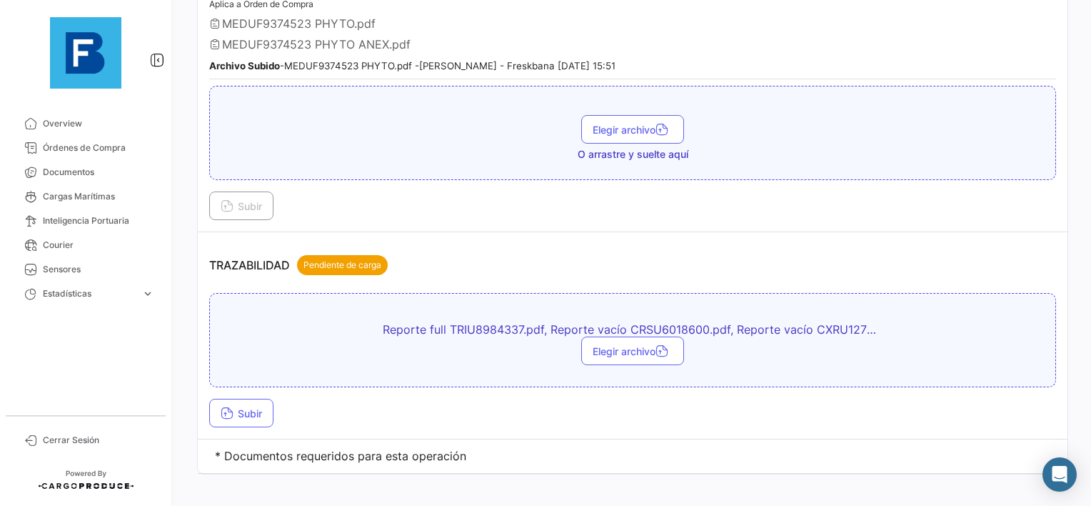
scroll to position [1381, 0]
click at [240, 406] on span "Subir" at bounding box center [241, 412] width 41 height 12
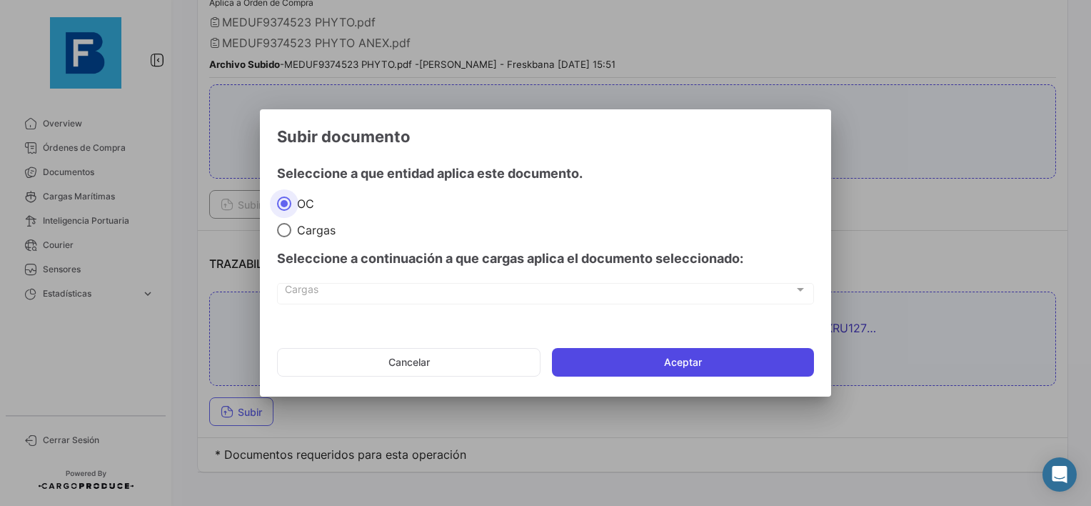
click at [631, 362] on button "Aceptar" at bounding box center [683, 362] width 262 height 29
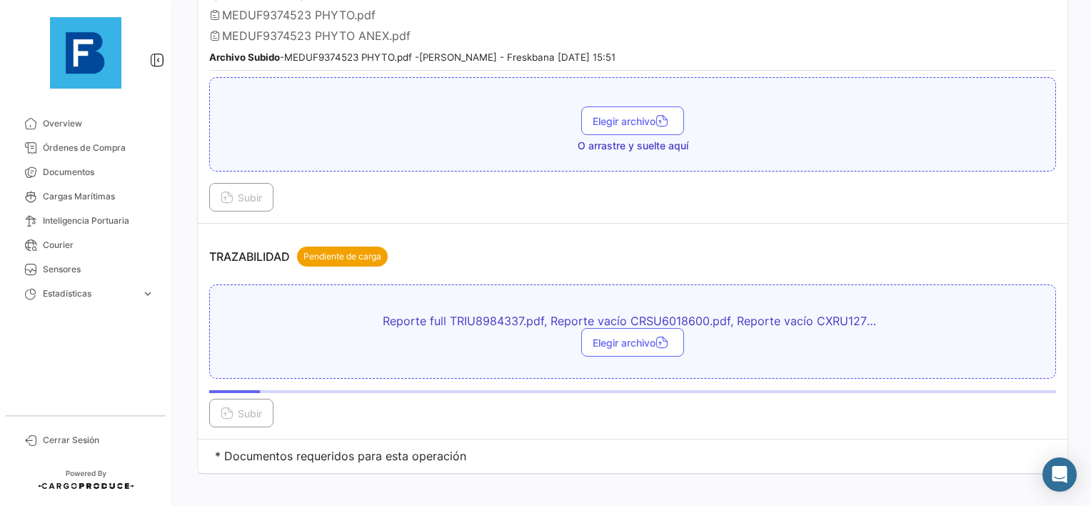
scroll to position [1390, 0]
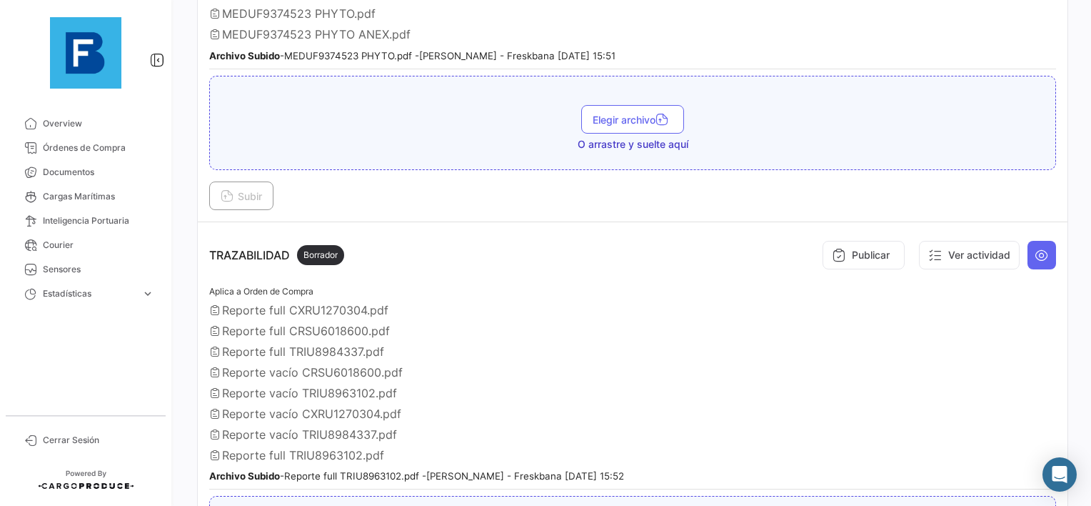
click at [483, 425] on div "Aplica a Orden de Compra Reporte full CXRU1270304.pdf Reporte full CRSU6018600.…" at bounding box center [632, 386] width 847 height 207
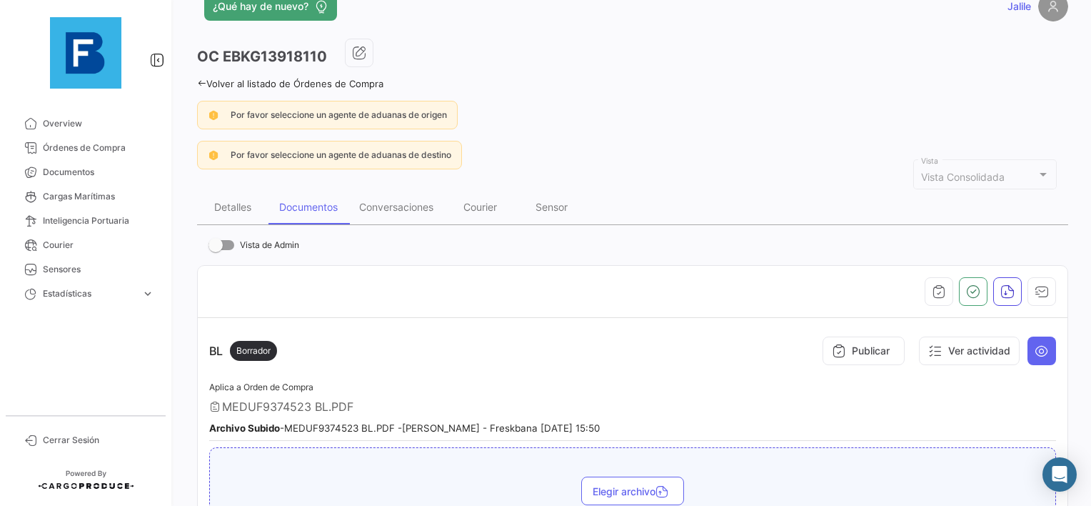
scroll to position [17, 0]
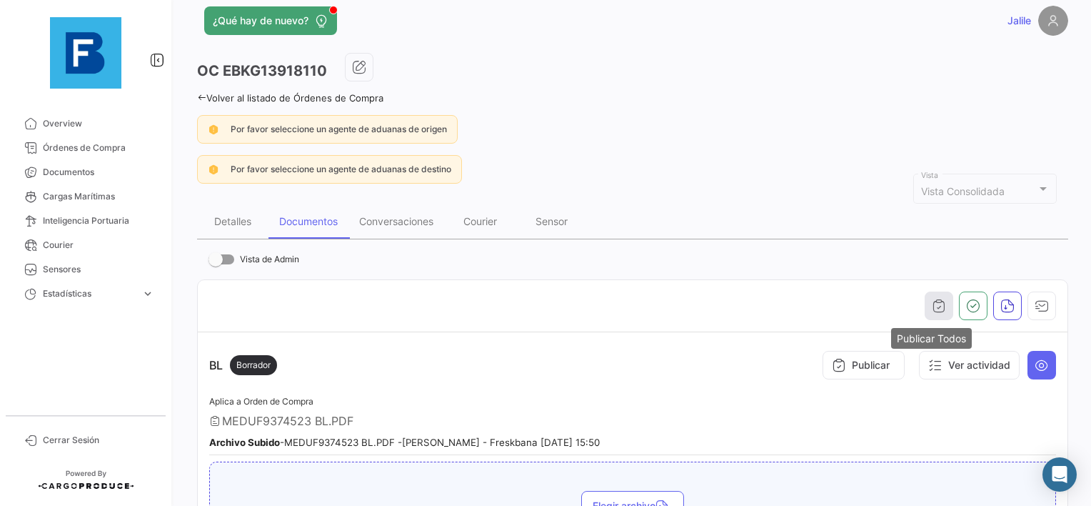
click at [934, 304] on icon "button" at bounding box center [939, 306] width 14 height 14
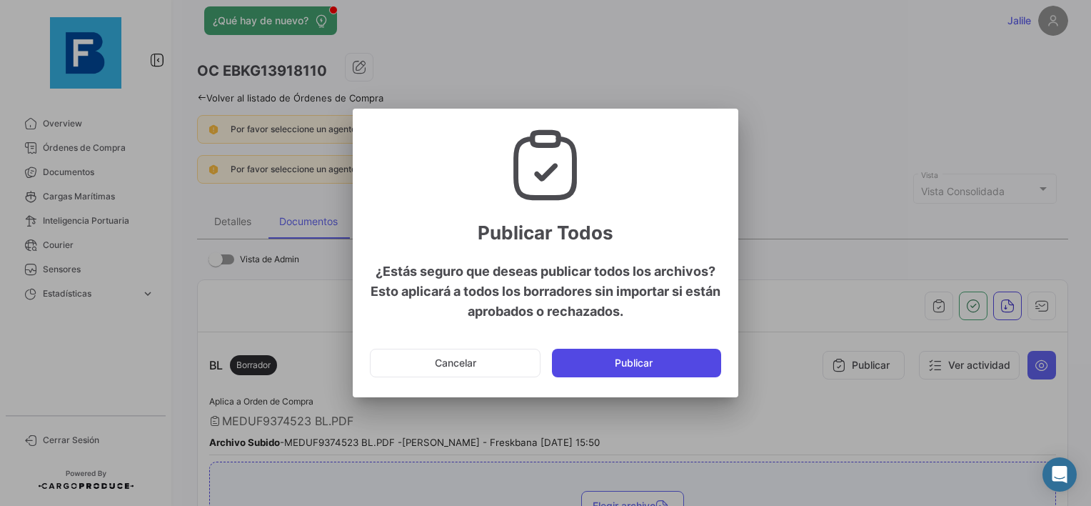
click at [648, 370] on button "Publicar" at bounding box center [636, 363] width 169 height 29
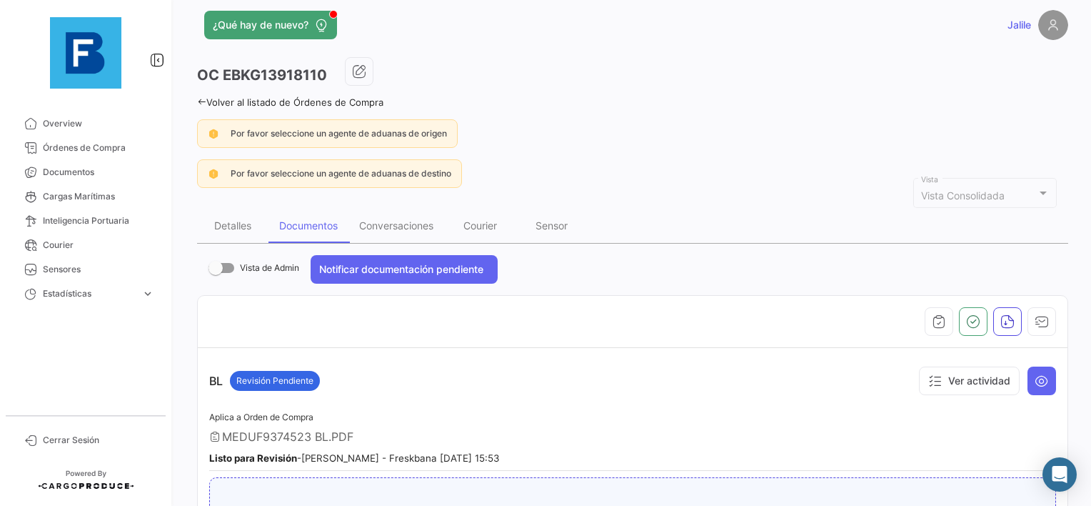
scroll to position [0, 0]
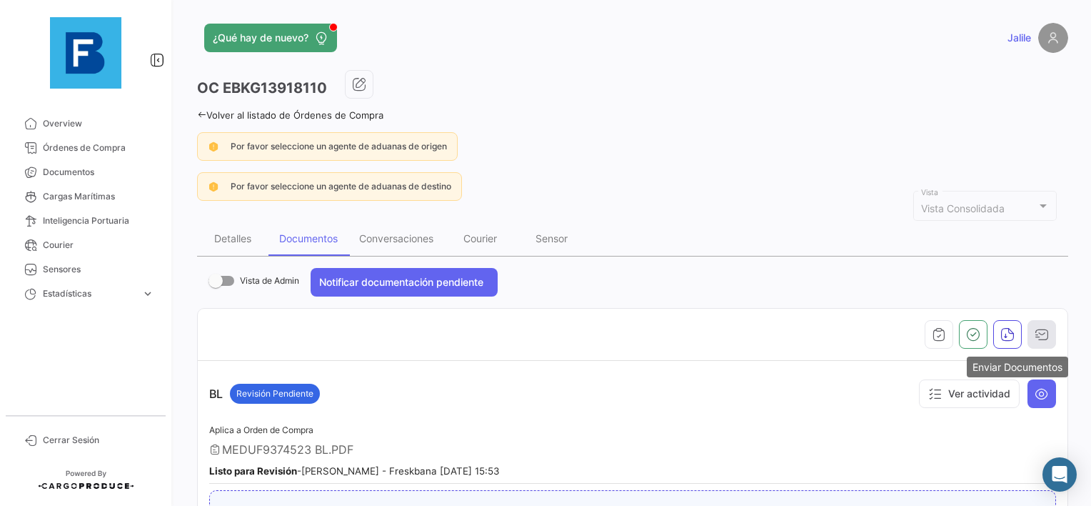
click at [1041, 340] on button "button" at bounding box center [1042, 334] width 29 height 29
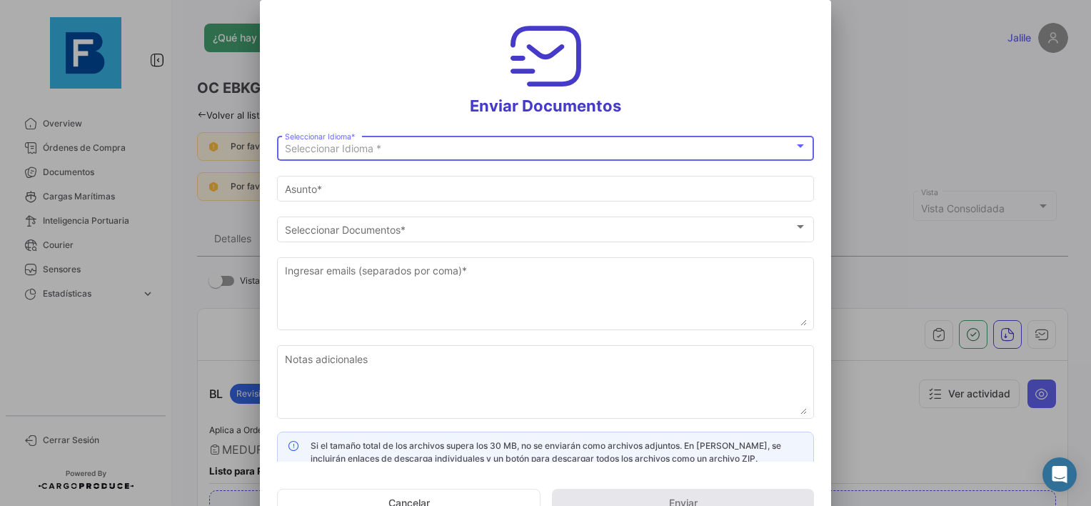
click at [376, 151] on span "Seleccionar Idioma *" at bounding box center [333, 148] width 96 height 12
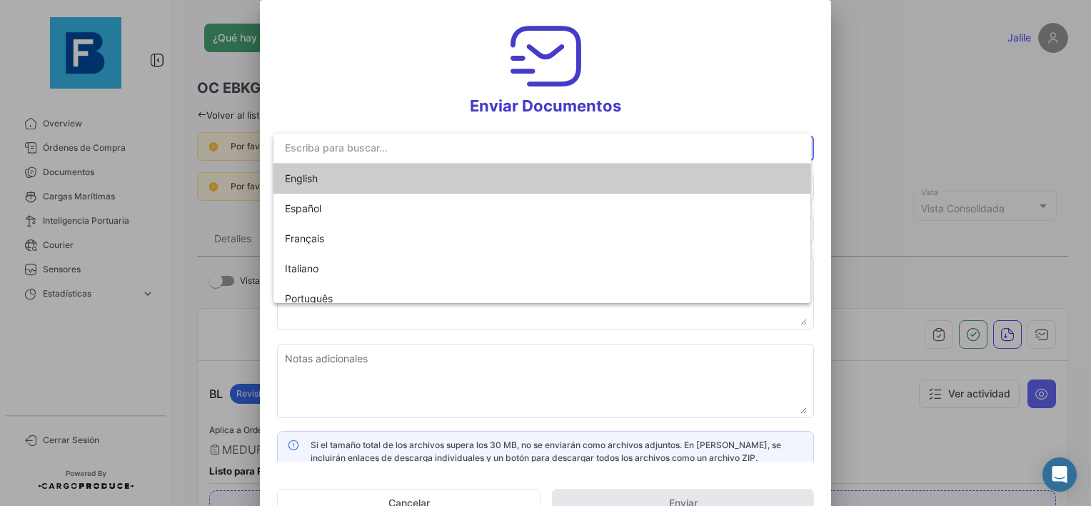
click at [355, 177] on span "English" at bounding box center [385, 179] width 200 height 30
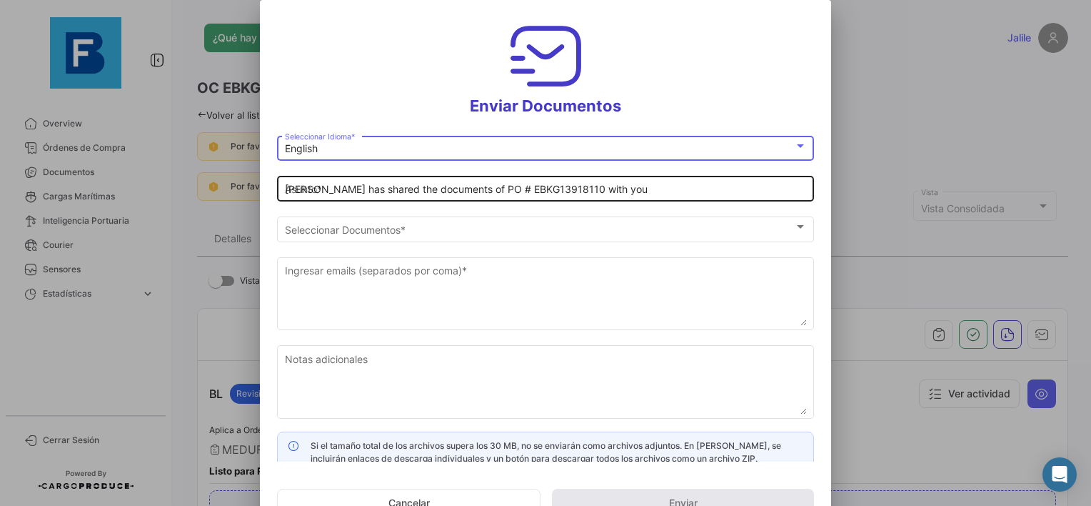
click at [311, 196] on div "[PERSON_NAME] has shared the documents of PO # EBKG13918110 with you Asunto *" at bounding box center [546, 188] width 522 height 28
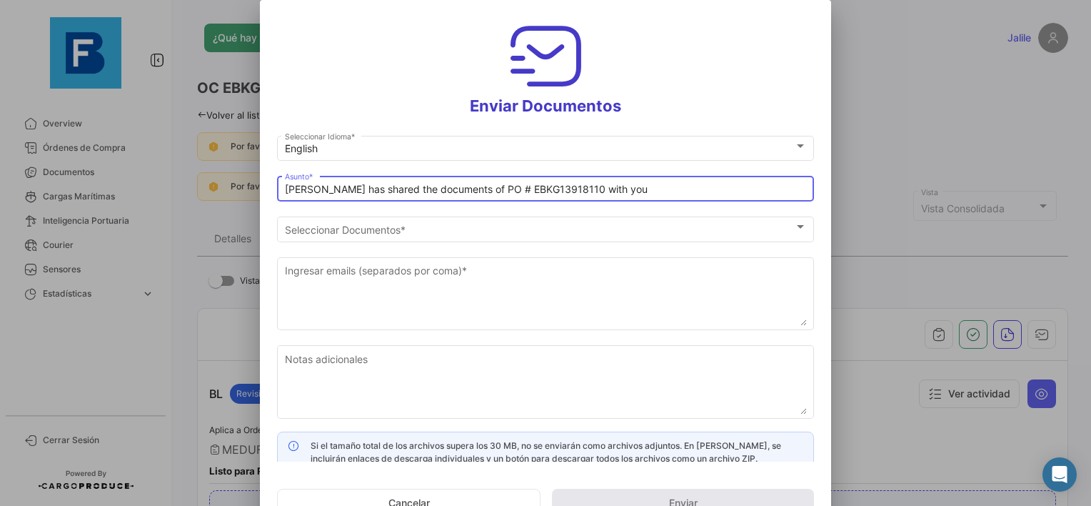
paste input "PLANET FRUITS_FRESKBANA_DOCUMENTS_WK XX"
click at [529, 186] on input "PLANET FRUITS_FRESKBANA_DOCUMENTS_WK 33// [PERSON_NAME] has shared the document…" at bounding box center [546, 190] width 522 height 12
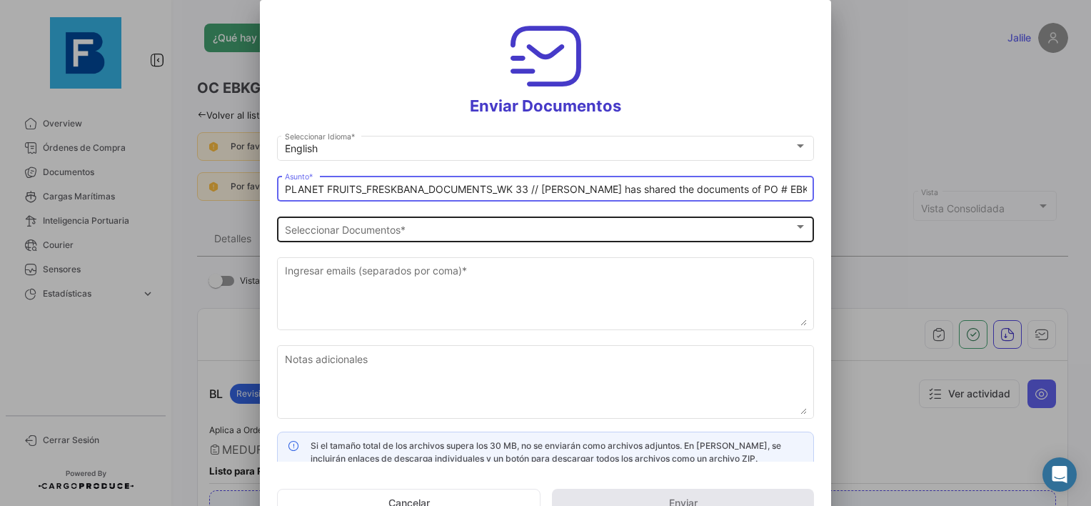
type input "PLANET FRUITS_FRESKBANA_DOCUMENTS_WK 33 // [PERSON_NAME] has shared the documen…"
click at [468, 231] on div "Seleccionar Documentos" at bounding box center [539, 230] width 509 height 12
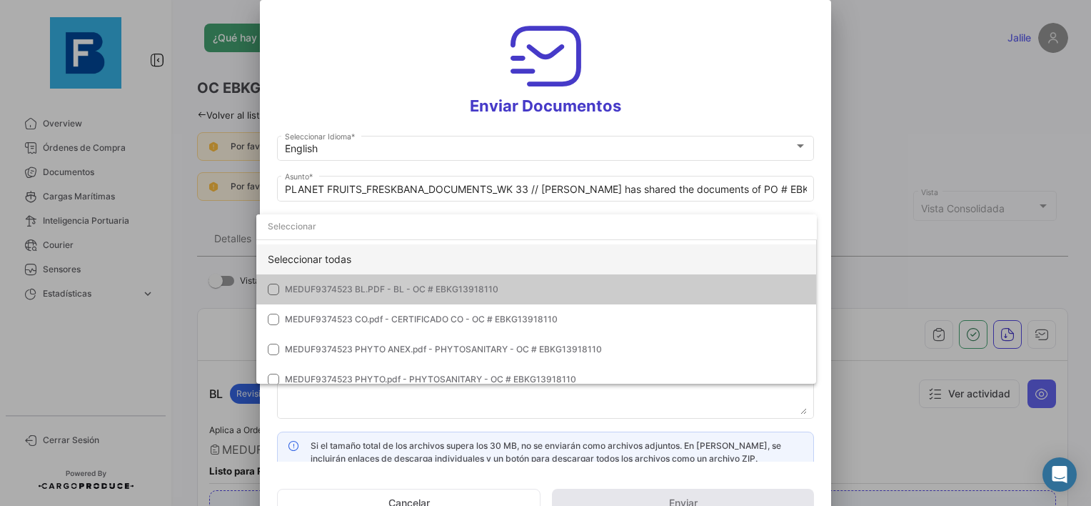
click at [363, 263] on div "Seleccionar todas" at bounding box center [536, 259] width 561 height 30
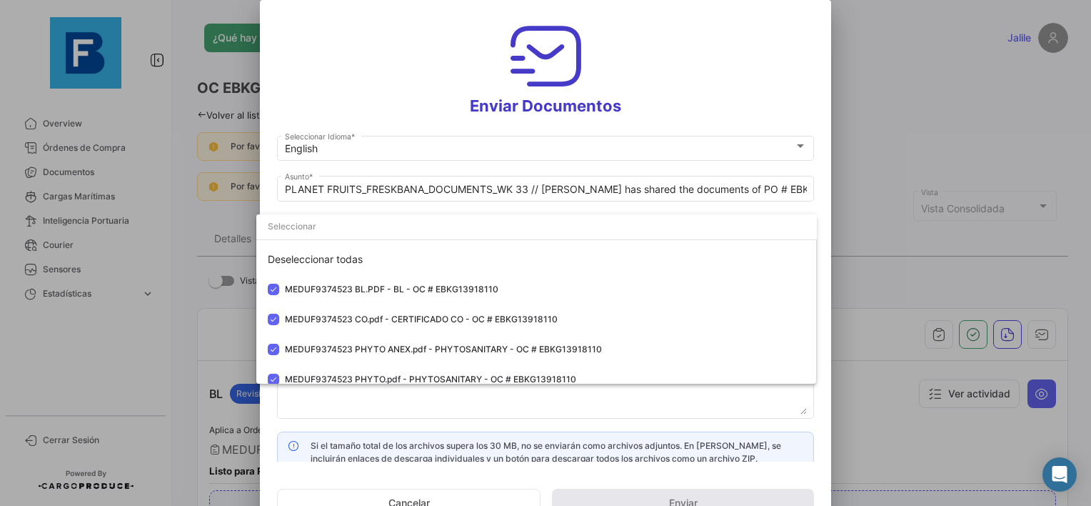
click at [346, 406] on div at bounding box center [545, 253] width 1091 height 506
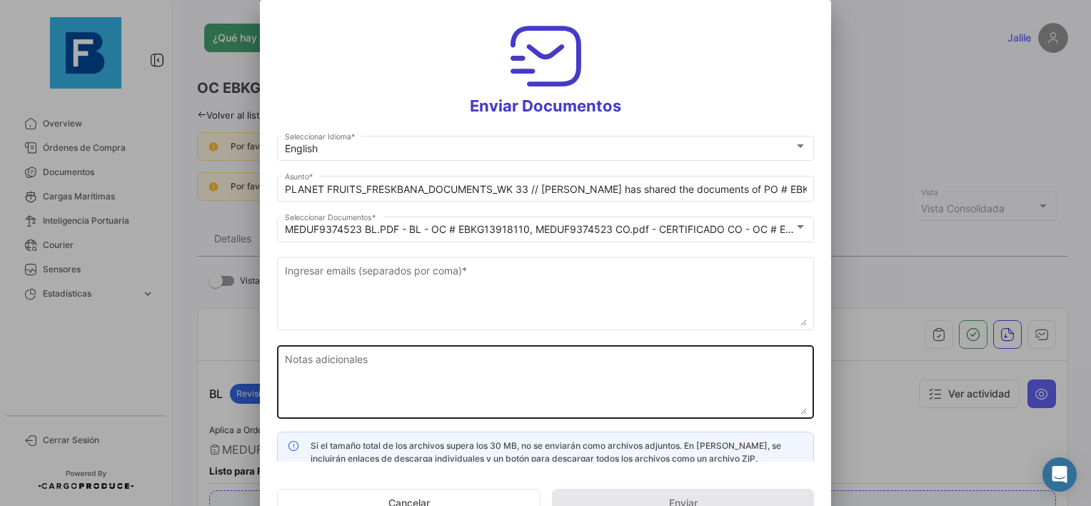
click at [355, 376] on textarea "Notas adicionales" at bounding box center [546, 382] width 522 height 63
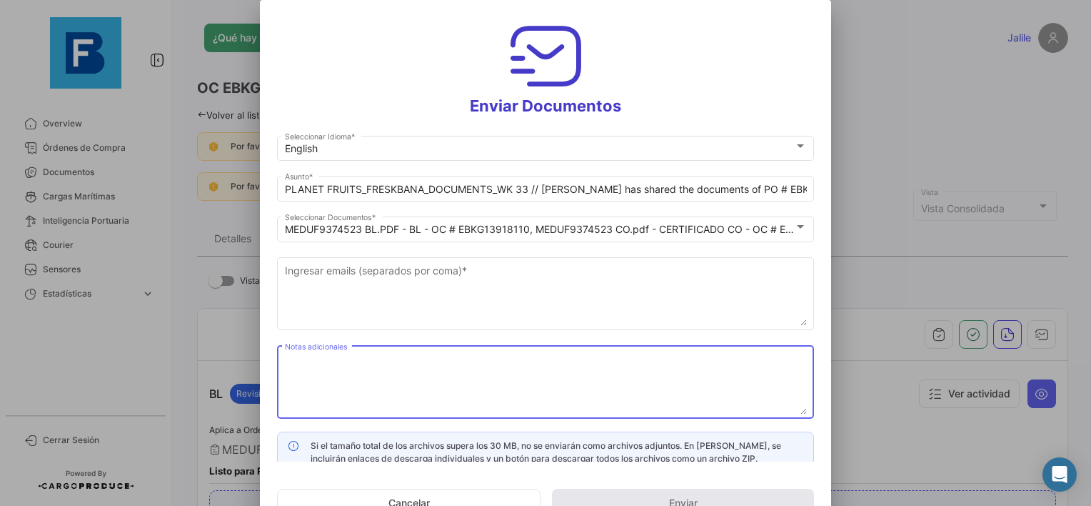
paste textarea "PLANET FRUITS_FRESKBANA_DOCUMENTS_WK XX"
type textarea "PLANET FRUITS_FRESKBANA_DOCUMENTS_WK 33"
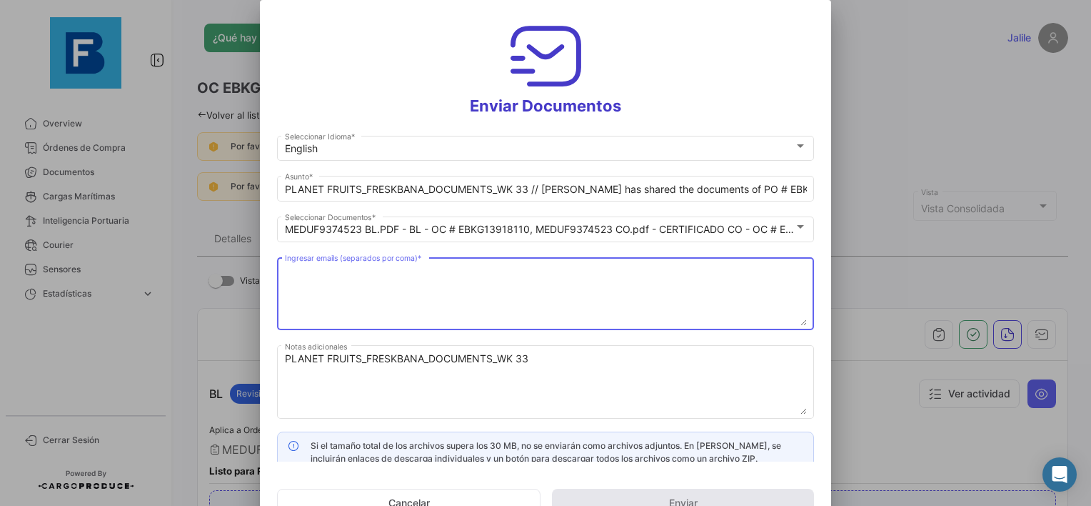
click at [336, 269] on textarea "Ingresar emails (separados por coma) *" at bounding box center [546, 294] width 522 height 63
paste textarea "[EMAIL_ADDRESS][DOMAIN_NAME],[DOMAIN_NAME][EMAIL_ADDRESS][DOMAIN_NAME],[DOMAIN_…"
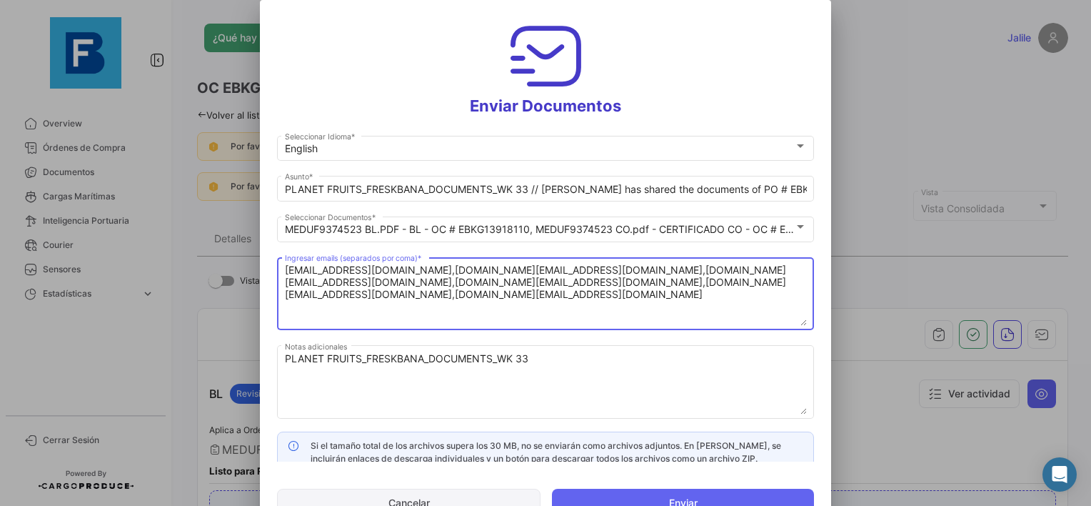
type textarea "[EMAIL_ADDRESS][DOMAIN_NAME],[DOMAIN_NAME][EMAIL_ADDRESS][DOMAIN_NAME],[DOMAIN_…"
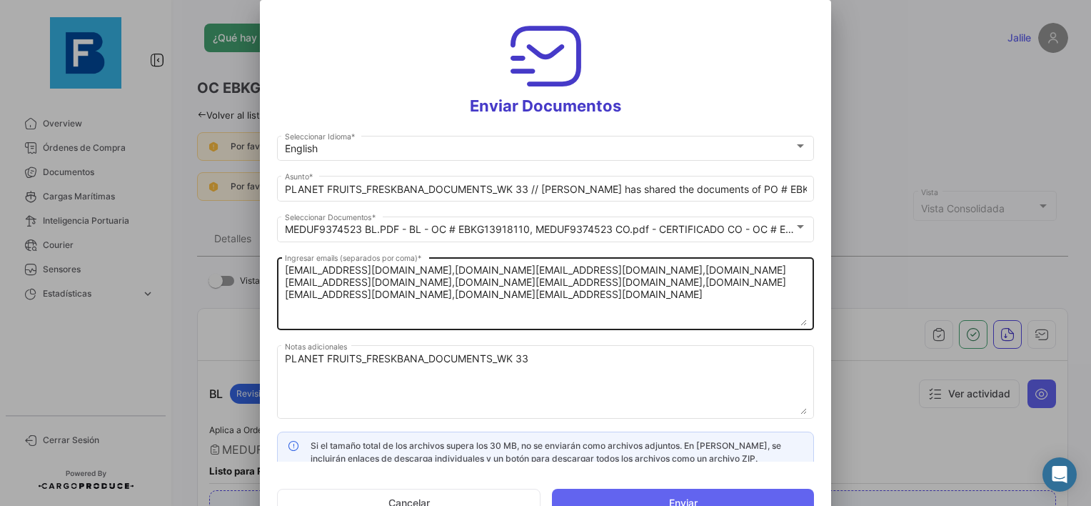
click at [324, 296] on textarea "[EMAIL_ADDRESS][DOMAIN_NAME],[DOMAIN_NAME][EMAIL_ADDRESS][DOMAIN_NAME],[DOMAIN_…" at bounding box center [546, 294] width 522 height 63
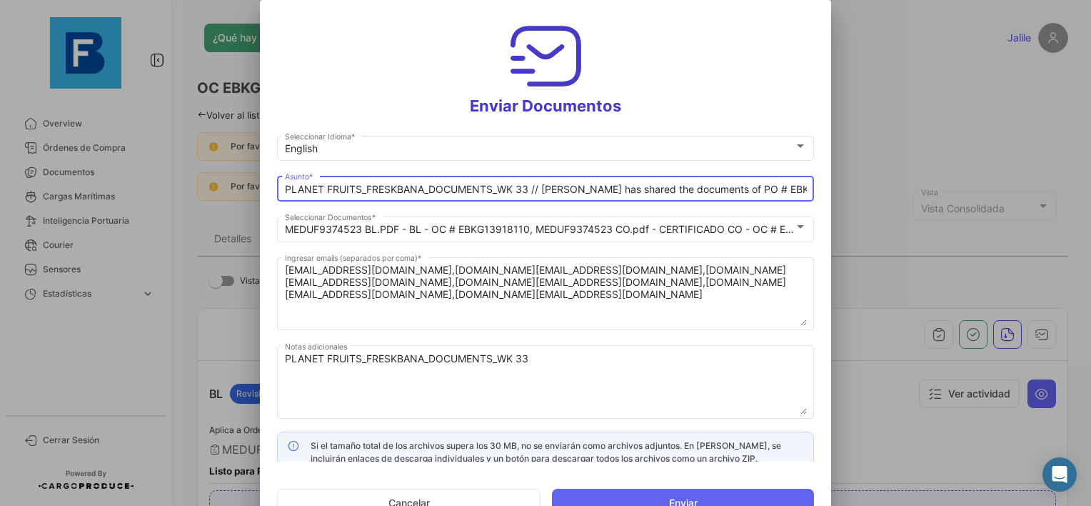
click at [363, 193] on input "PLANET FRUITS_FRESKBANA_DOCUMENTS_WK 33 // [PERSON_NAME] has shared the documen…" at bounding box center [546, 190] width 522 height 12
click at [381, 191] on input "PLANET FRUITS LTD_FRESKBANA_DOCUMENTS_WK 33 // [PERSON_NAME] has shared the doc…" at bounding box center [546, 190] width 522 height 12
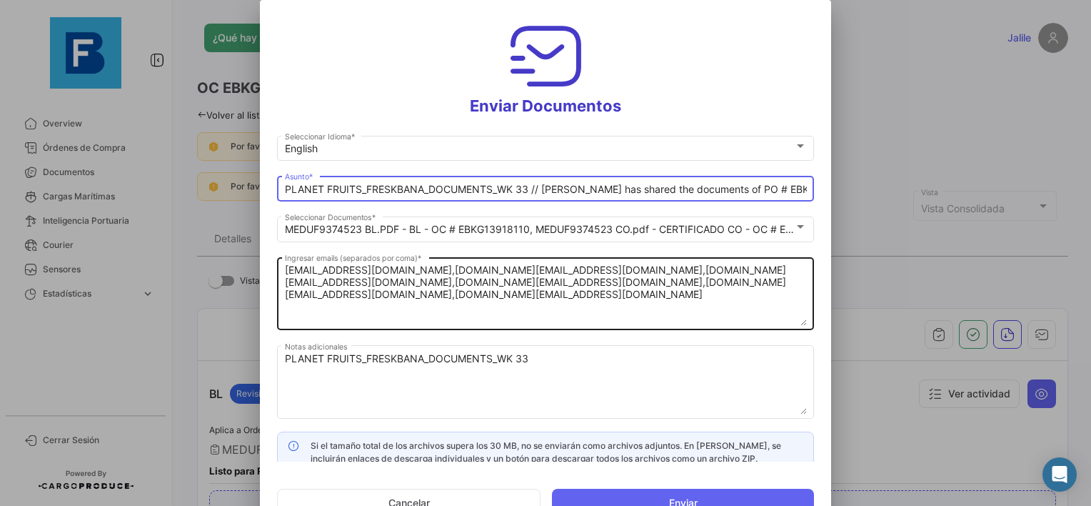
type input "PLANET FRUITS_FRESKBANA_DOCUMENTS_WK 33 // [PERSON_NAME] has shared the documen…"
click at [503, 274] on textarea "[EMAIL_ADDRESS][DOMAIN_NAME],[DOMAIN_NAME][EMAIL_ADDRESS][DOMAIN_NAME],[DOMAIN_…" at bounding box center [546, 294] width 522 height 63
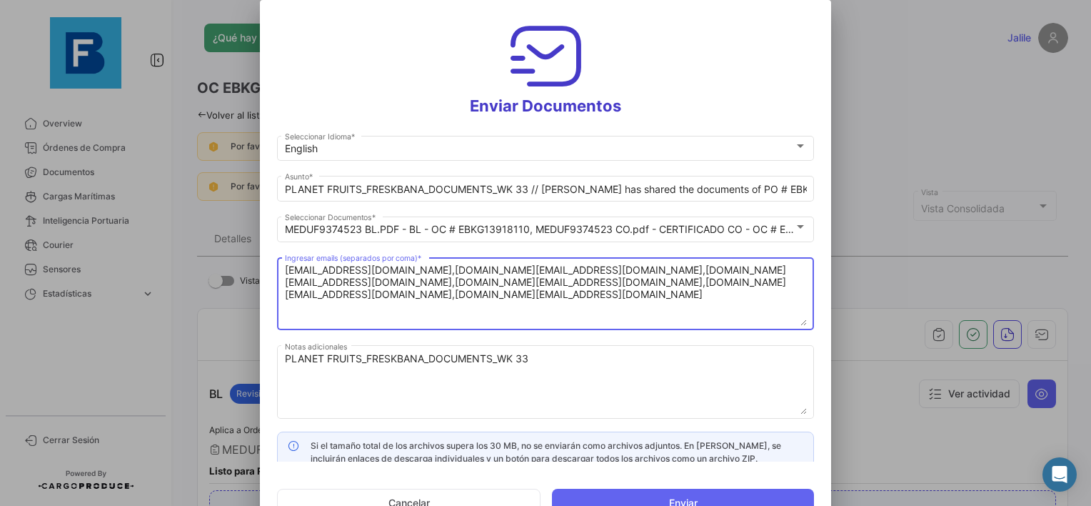
click at [481, 281] on textarea "[EMAIL_ADDRESS][DOMAIN_NAME],[DOMAIN_NAME][EMAIL_ADDRESS][DOMAIN_NAME],[DOMAIN_…" at bounding box center [546, 294] width 522 height 63
click at [489, 282] on textarea "[EMAIL_ADDRESS][DOMAIN_NAME],[DOMAIN_NAME][EMAIL_ADDRESS][DOMAIN_NAME],[DOMAIN_…" at bounding box center [546, 294] width 522 height 63
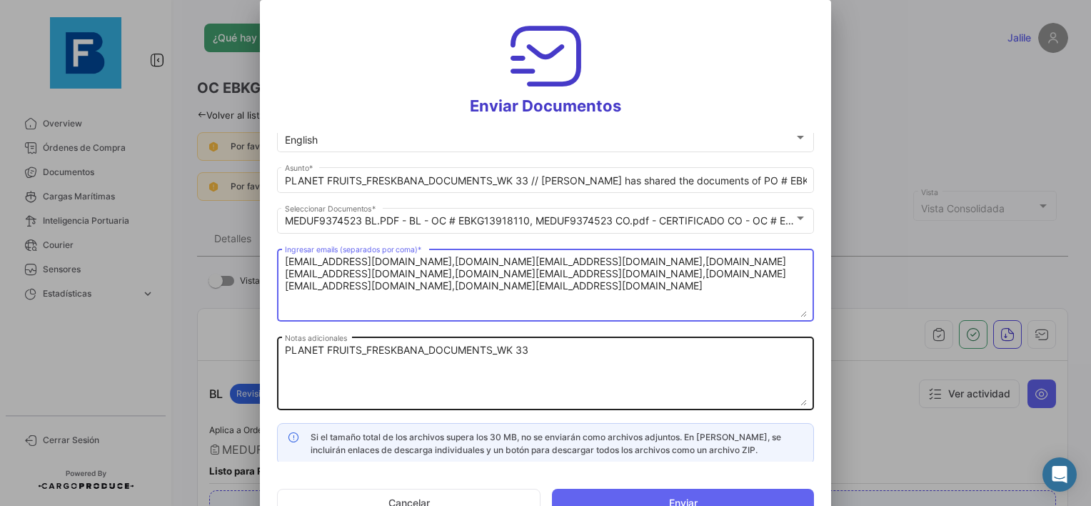
scroll to position [11, 0]
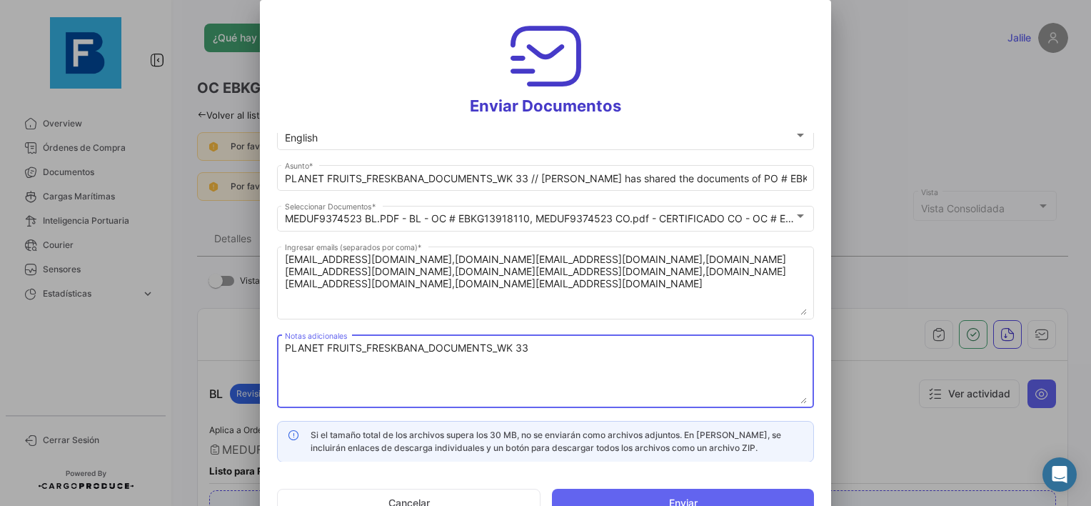
click at [618, 346] on textarea "PLANET FRUITS_FRESKBANA_DOCUMENTS_WK 33" at bounding box center [546, 372] width 522 height 63
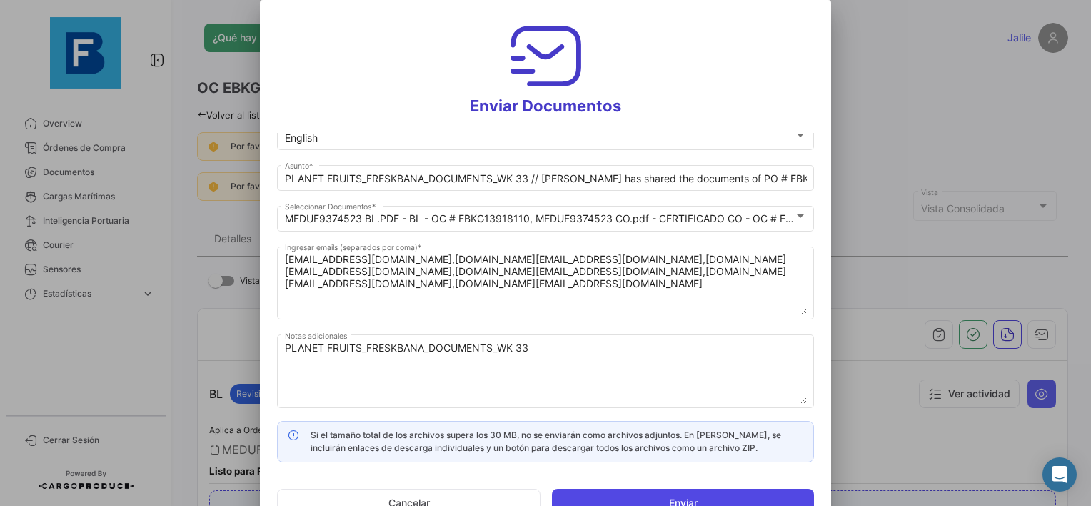
click at [616, 495] on button "Enviar" at bounding box center [683, 503] width 262 height 29
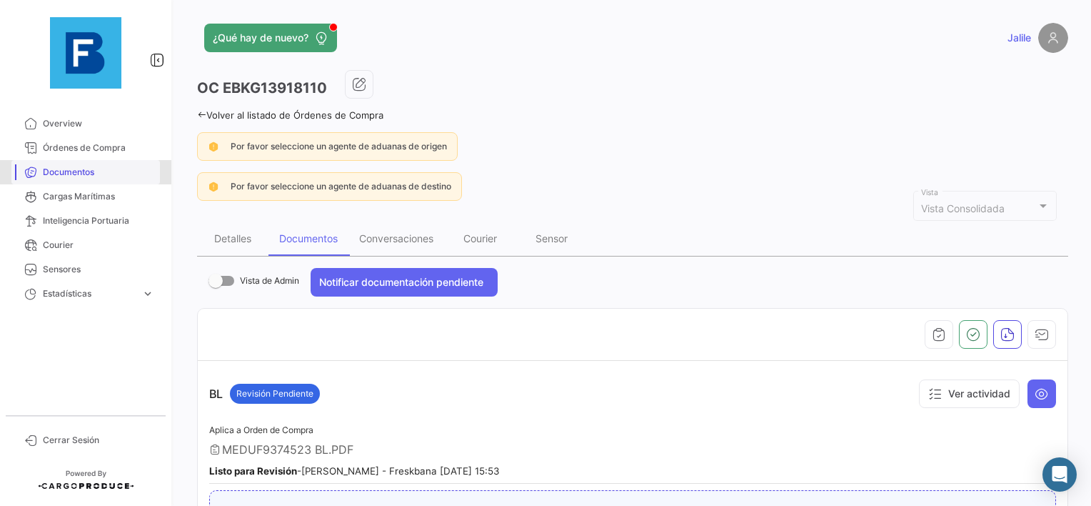
click at [65, 172] on span "Documentos" at bounding box center [98, 172] width 111 height 13
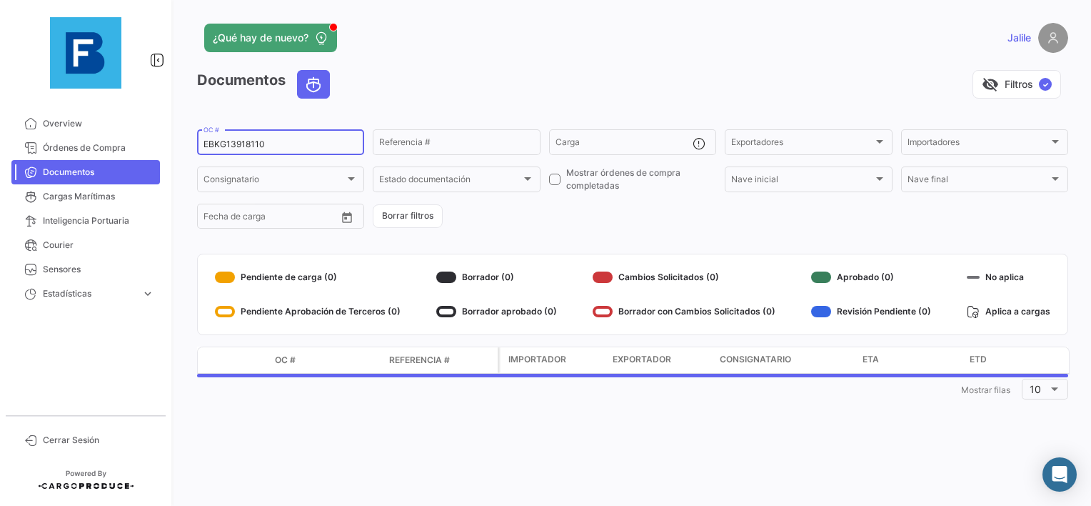
click at [226, 142] on input "EBKG13918110" at bounding box center [281, 144] width 154 height 10
paste input "63008"
type input "EBKG13963008"
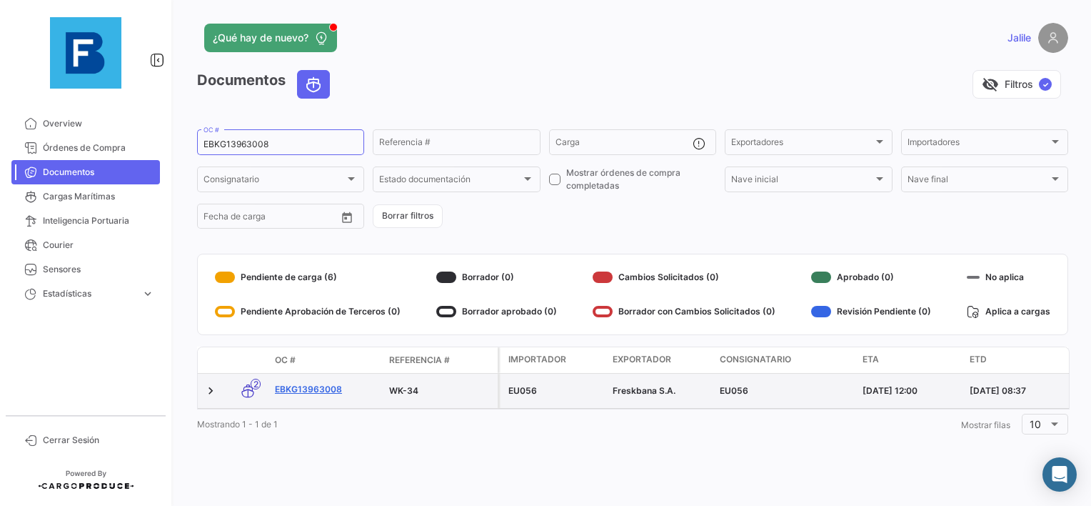
click at [320, 389] on link "EBKG13963008" at bounding box center [326, 389] width 103 height 13
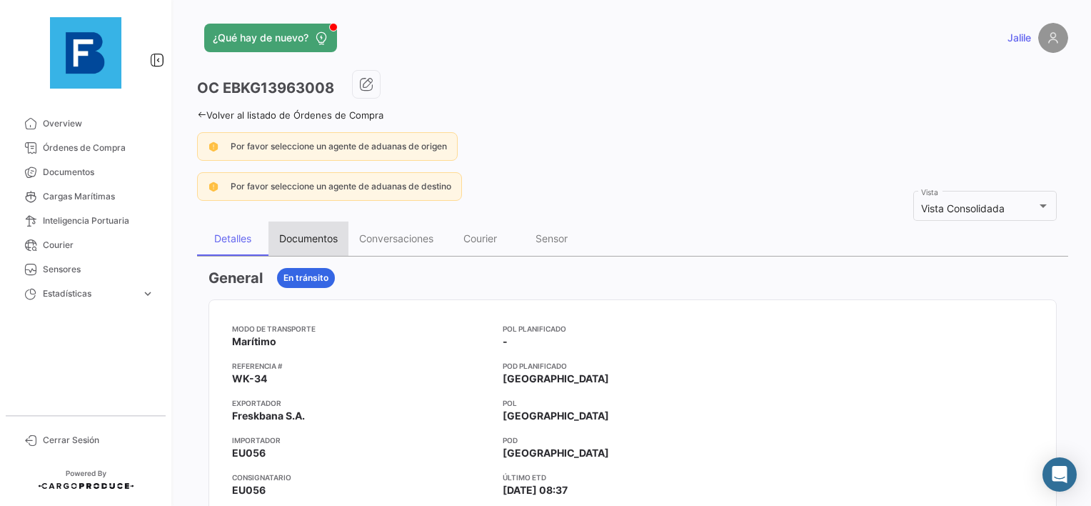
click at [308, 228] on div "Documentos" at bounding box center [309, 238] width 80 height 34
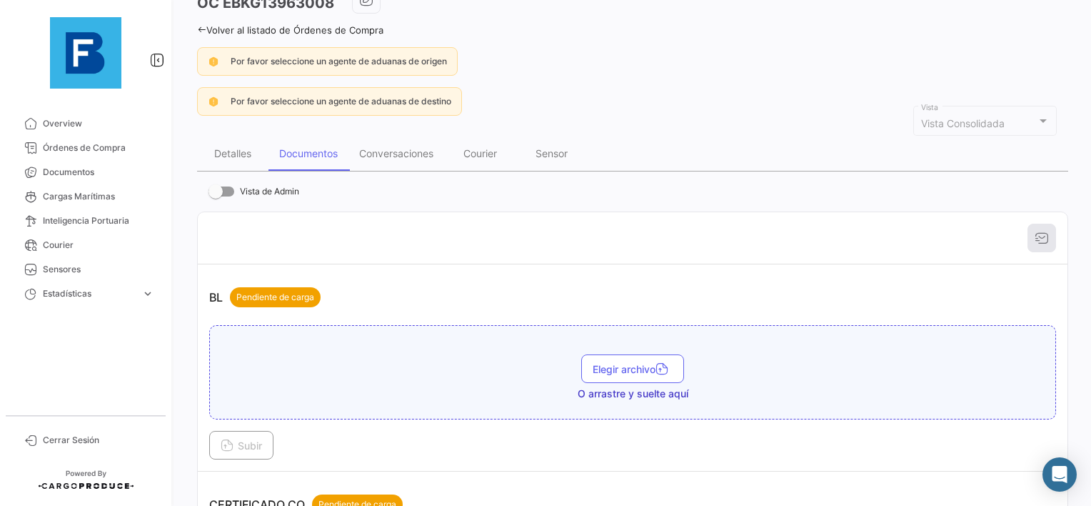
scroll to position [214, 0]
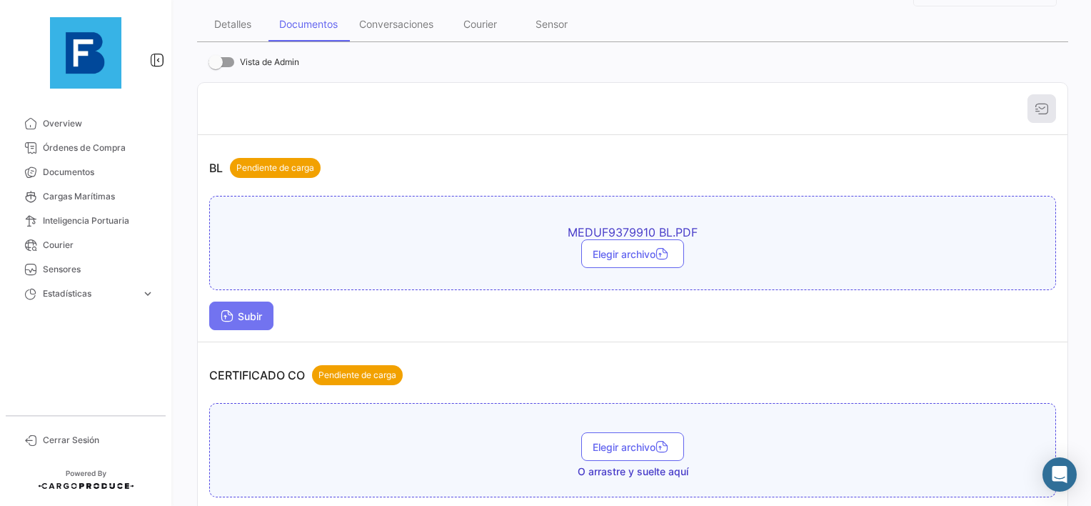
click at [243, 326] on button "Subir" at bounding box center [241, 315] width 64 height 29
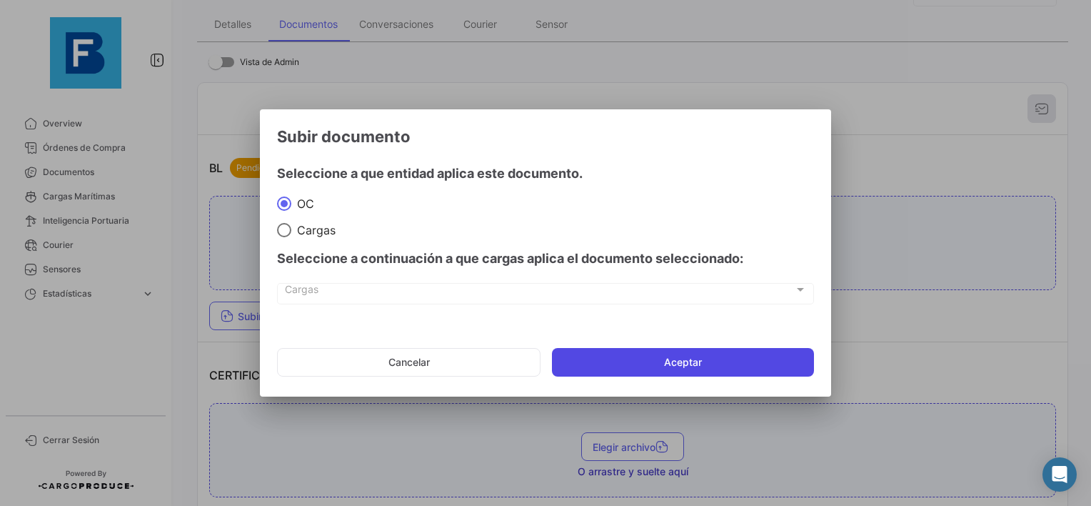
click at [681, 359] on button "Aceptar" at bounding box center [683, 362] width 262 height 29
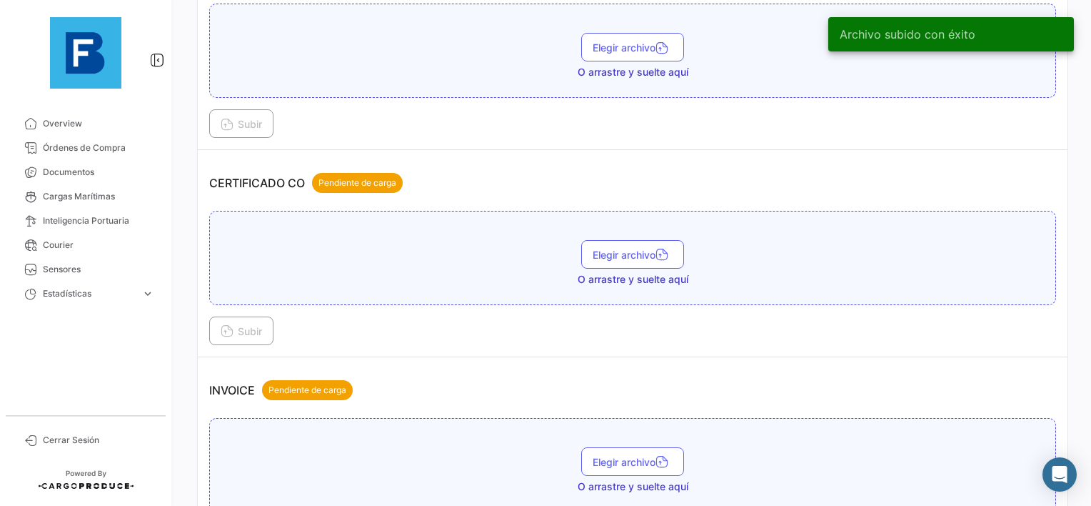
scroll to position [500, 0]
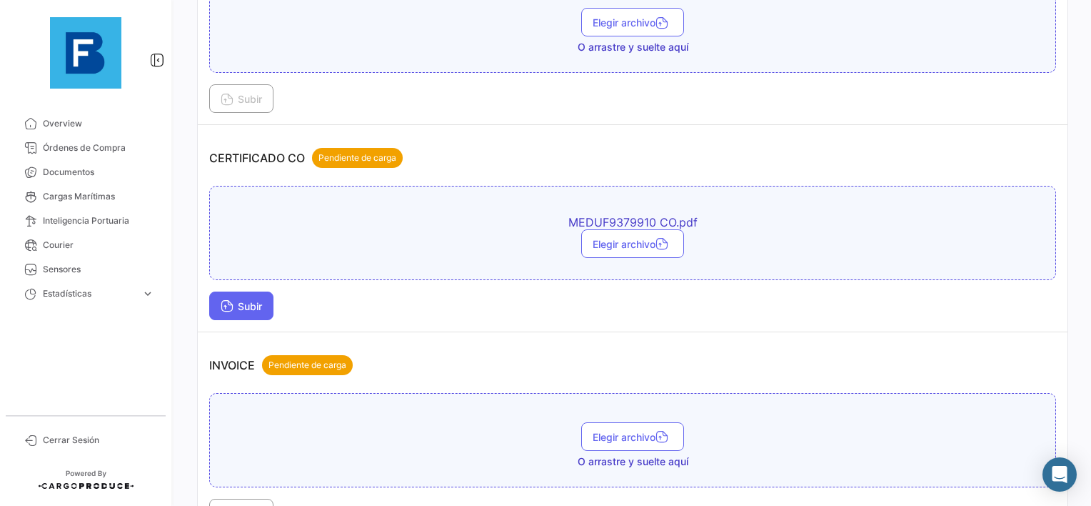
click at [239, 300] on span "Subir" at bounding box center [241, 306] width 41 height 12
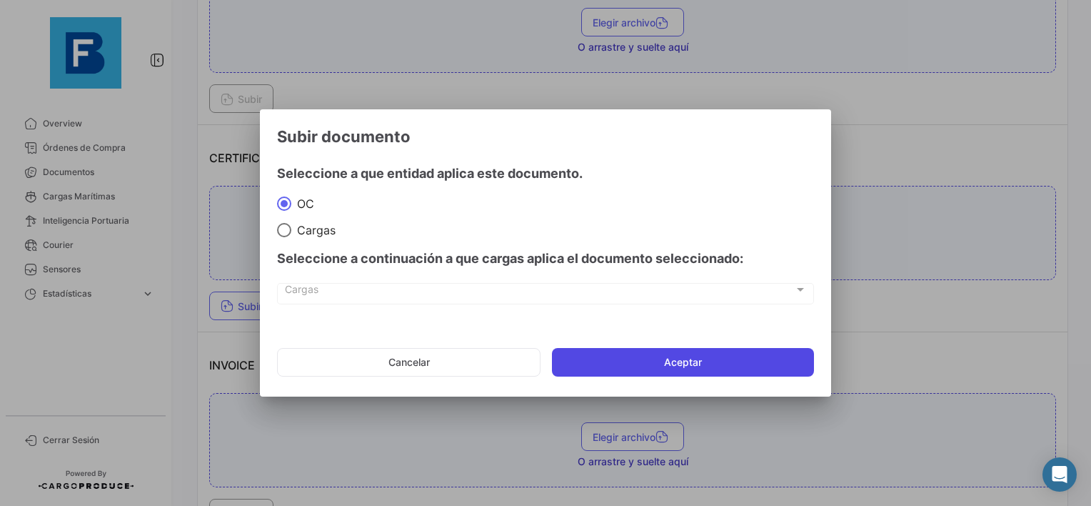
click at [662, 357] on button "Aceptar" at bounding box center [683, 362] width 262 height 29
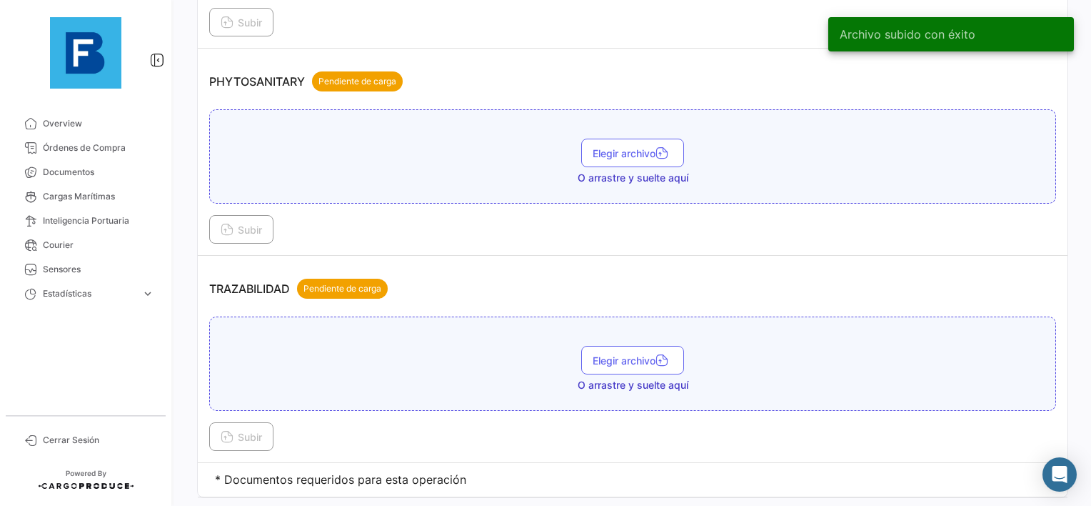
scroll to position [1214, 0]
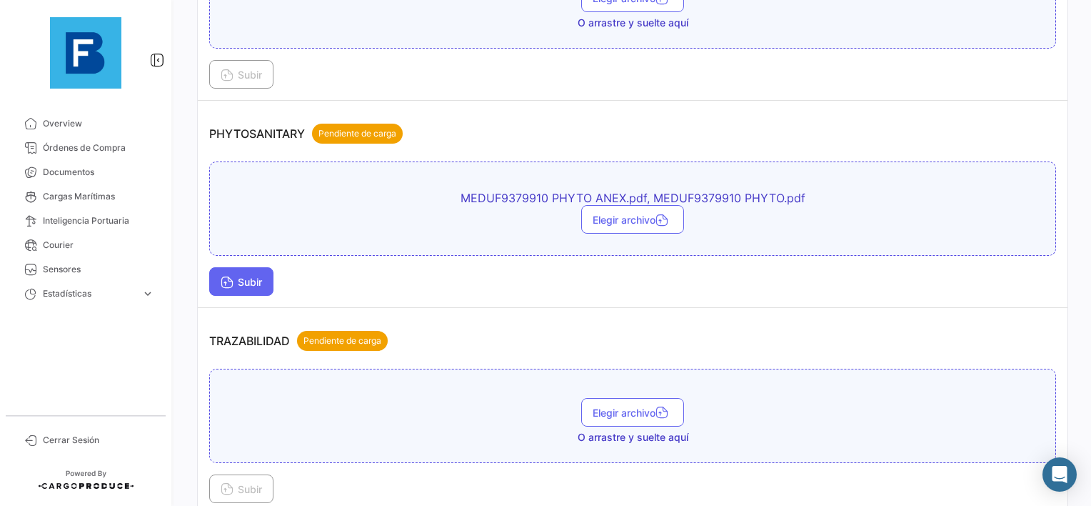
click at [243, 282] on button "Subir" at bounding box center [241, 281] width 64 height 29
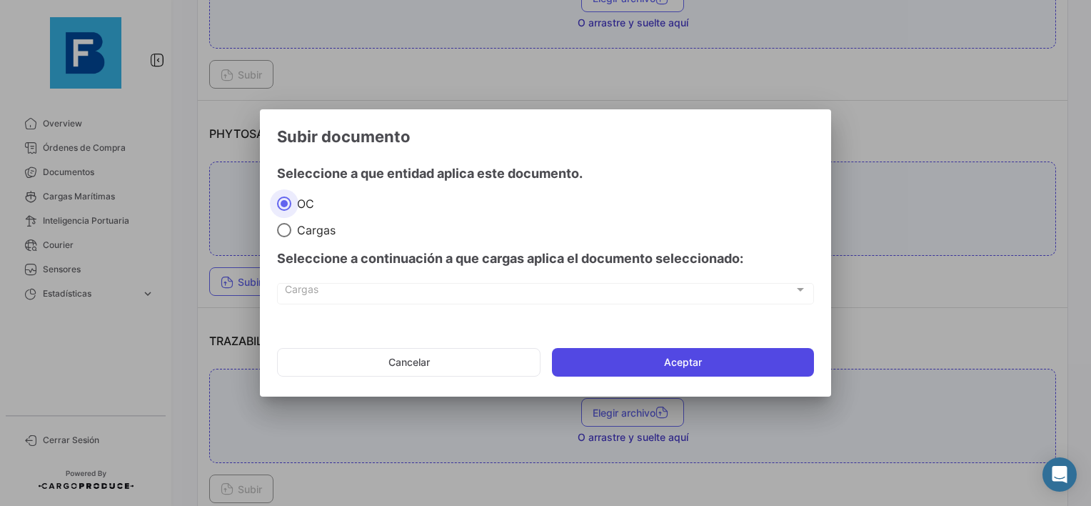
click at [631, 354] on button "Aceptar" at bounding box center [683, 362] width 262 height 29
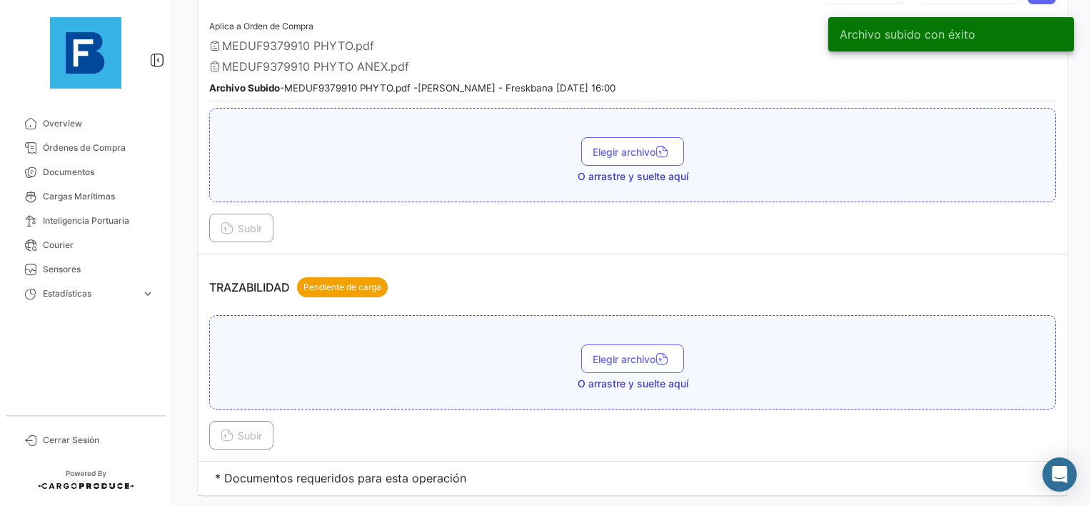
scroll to position [1381, 0]
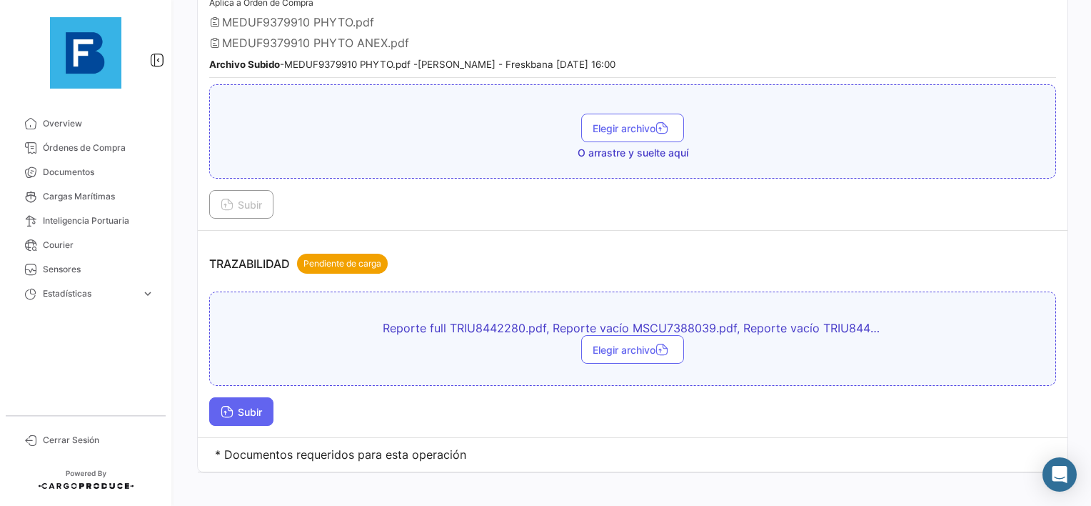
click at [231, 406] on icon at bounding box center [227, 412] width 13 height 13
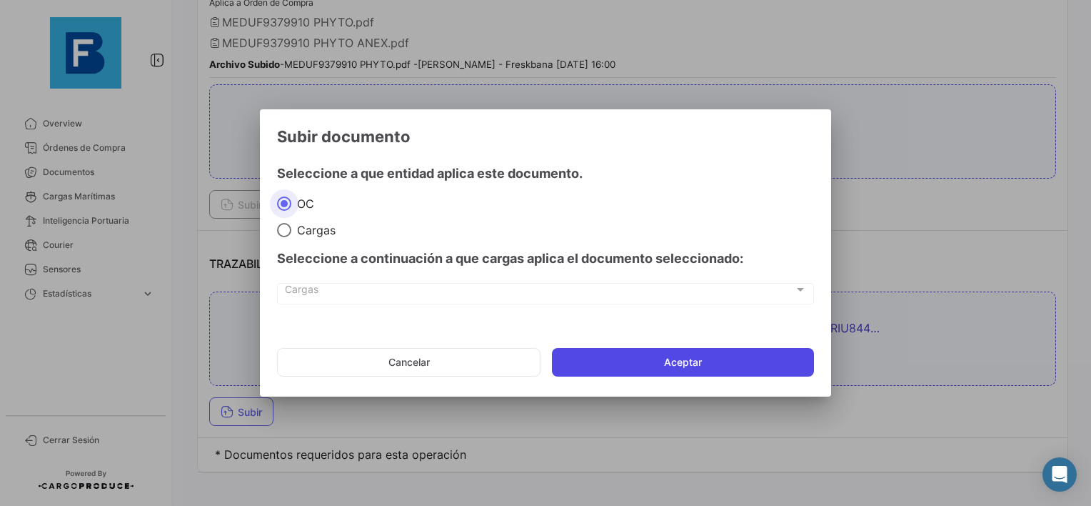
click at [674, 374] on button "Aceptar" at bounding box center [683, 362] width 262 height 29
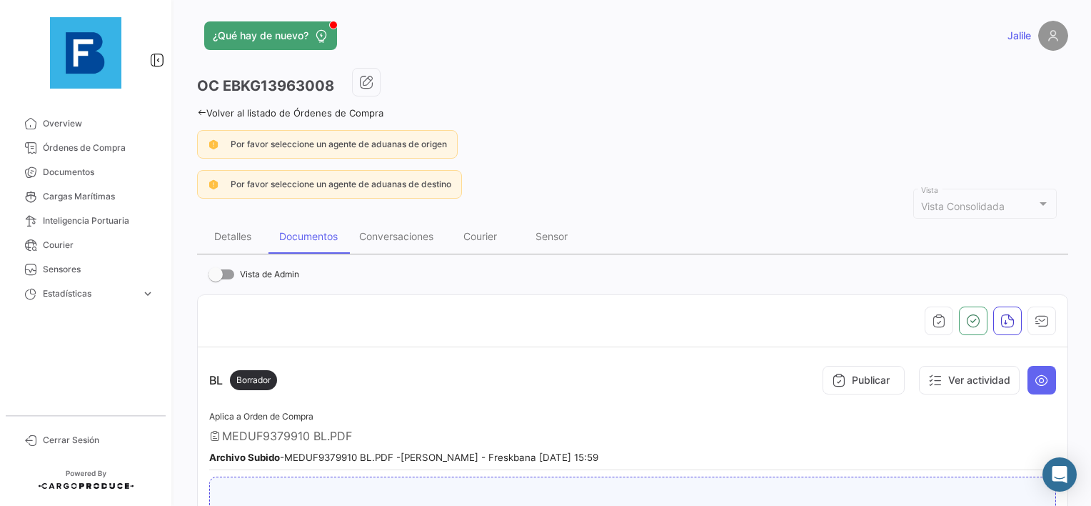
scroll to position [0, 0]
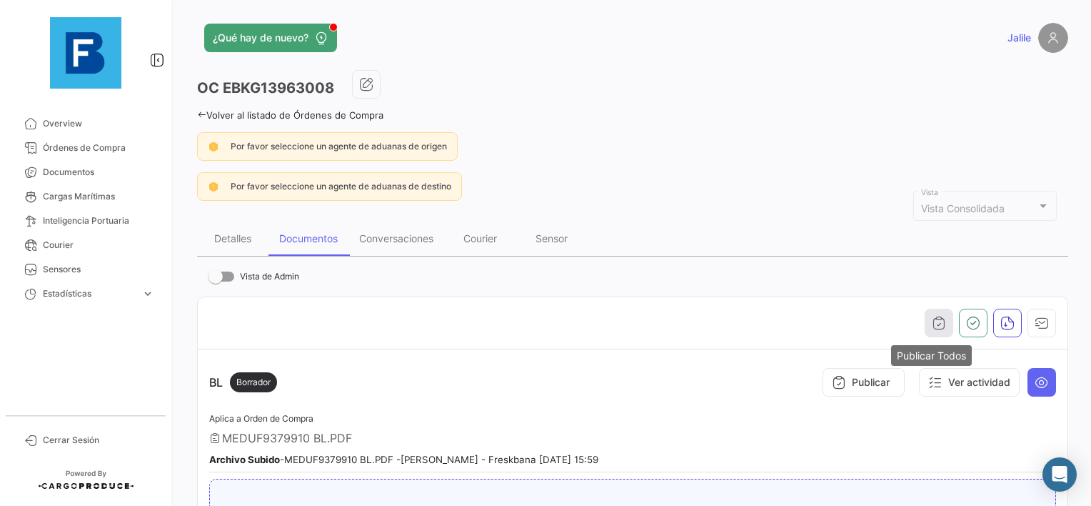
click at [936, 320] on icon "button" at bounding box center [939, 323] width 14 height 14
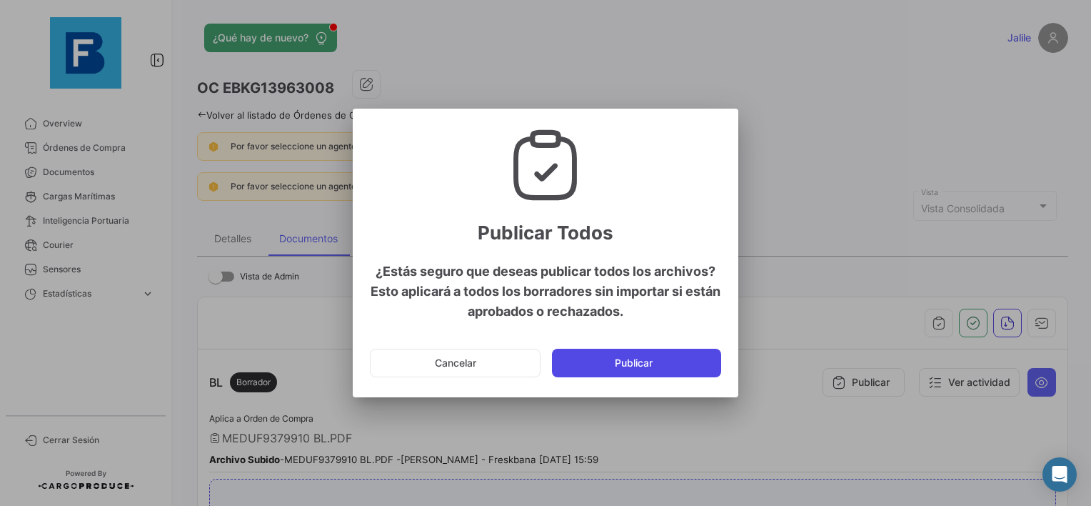
click at [636, 374] on button "Publicar" at bounding box center [636, 363] width 169 height 29
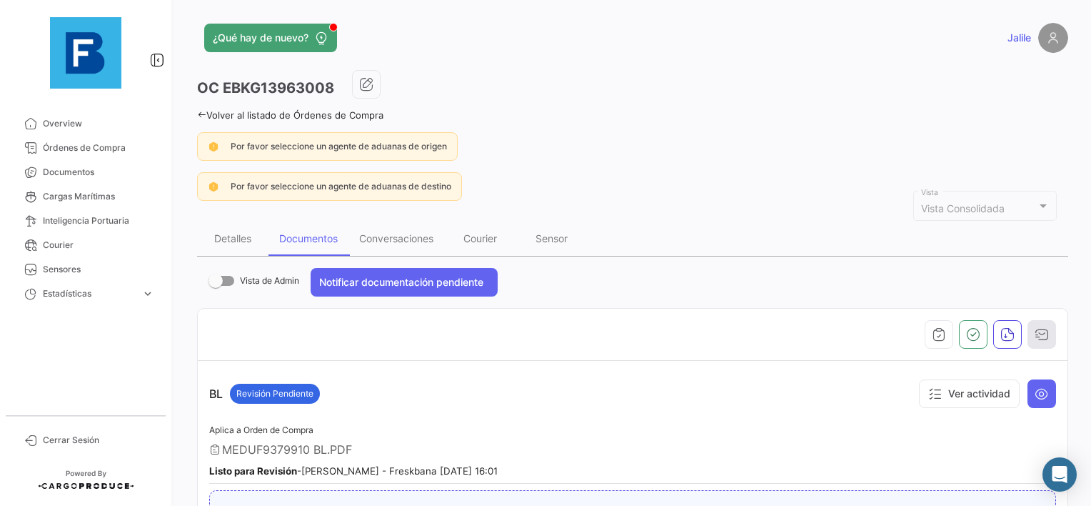
click at [1041, 328] on icon "button" at bounding box center [1042, 334] width 14 height 14
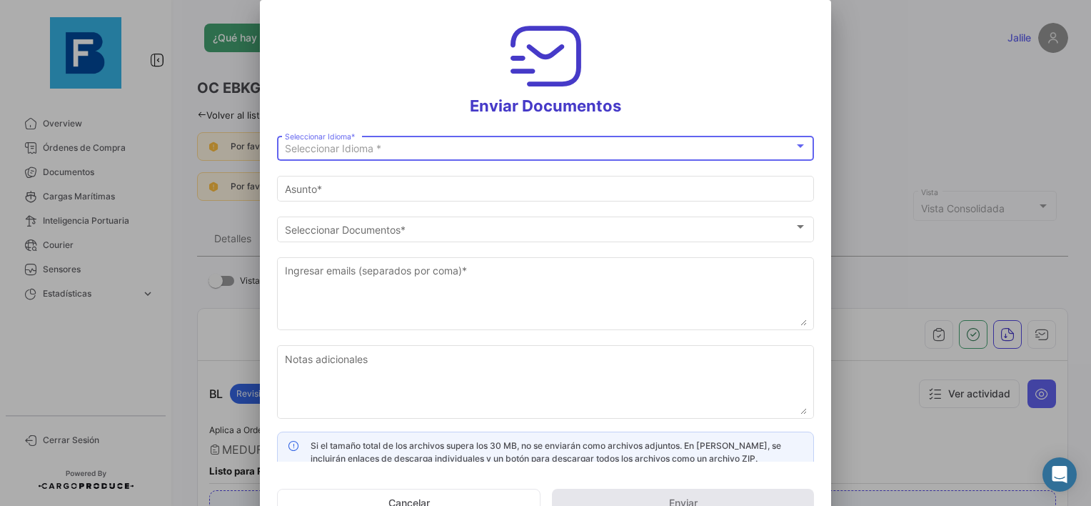
click at [400, 149] on div "Seleccionar Idioma *" at bounding box center [539, 149] width 509 height 12
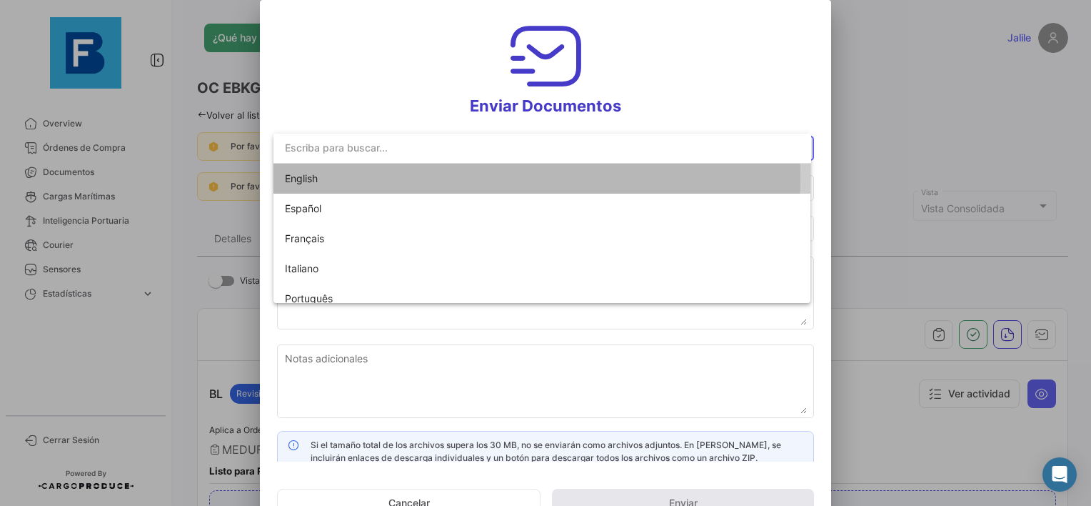
click at [354, 177] on span "English" at bounding box center [385, 179] width 200 height 30
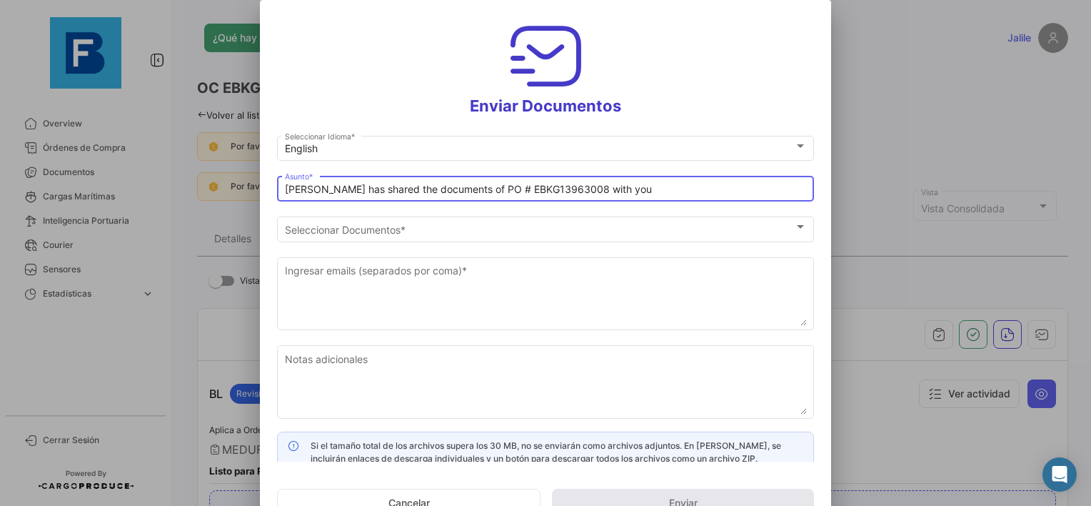
click at [322, 186] on input "[PERSON_NAME] has shared the documents of PO # EBKG13963008 with you" at bounding box center [546, 190] width 522 height 12
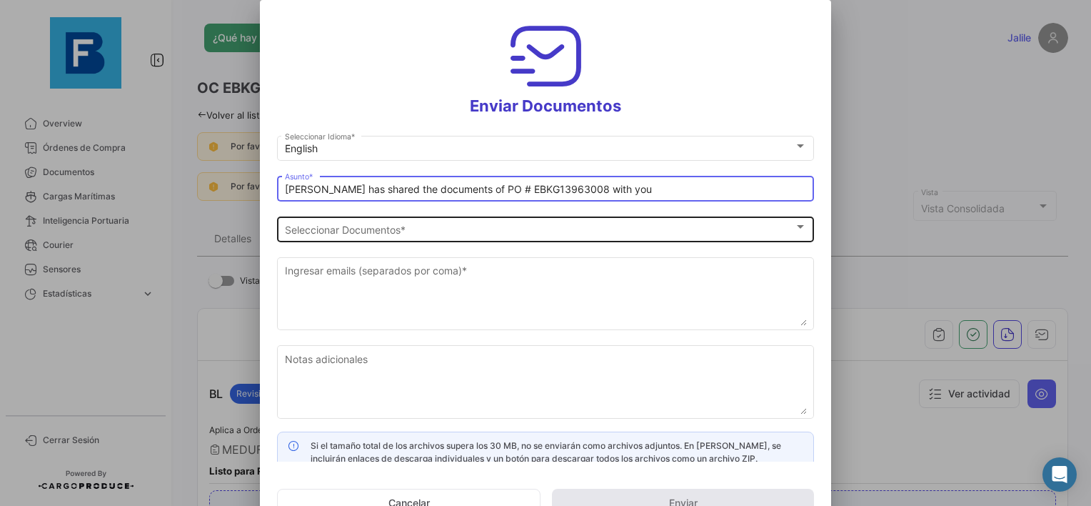
paste input "PLANET FRUITS_FRESKBANA_DOCUMENTS_WK XX"
type input "PLANET FRUITS_FRESKBANA_DOCUMENTS_WK 34// [PERSON_NAME] has shared the document…"
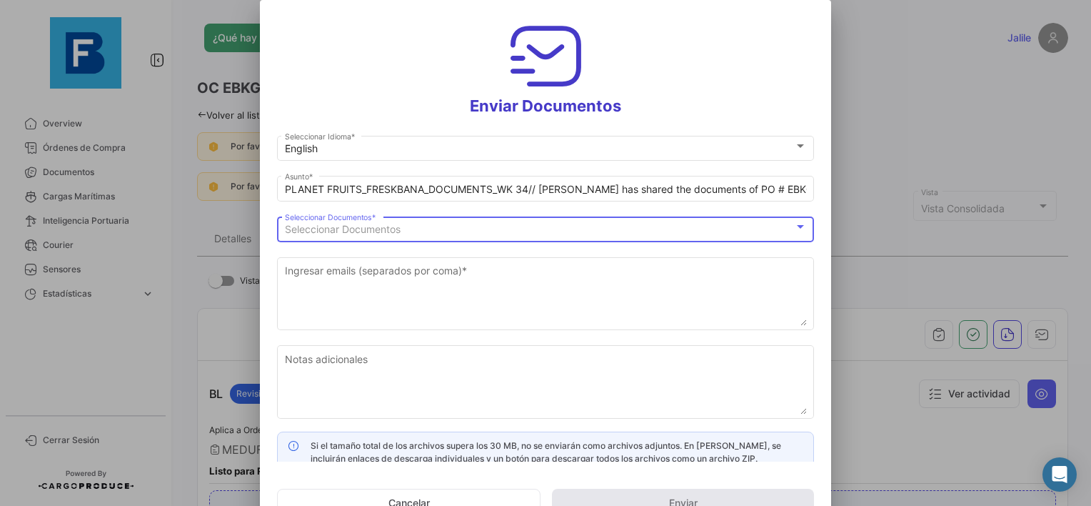
click at [463, 234] on div "Seleccionar Documentos" at bounding box center [539, 230] width 509 height 12
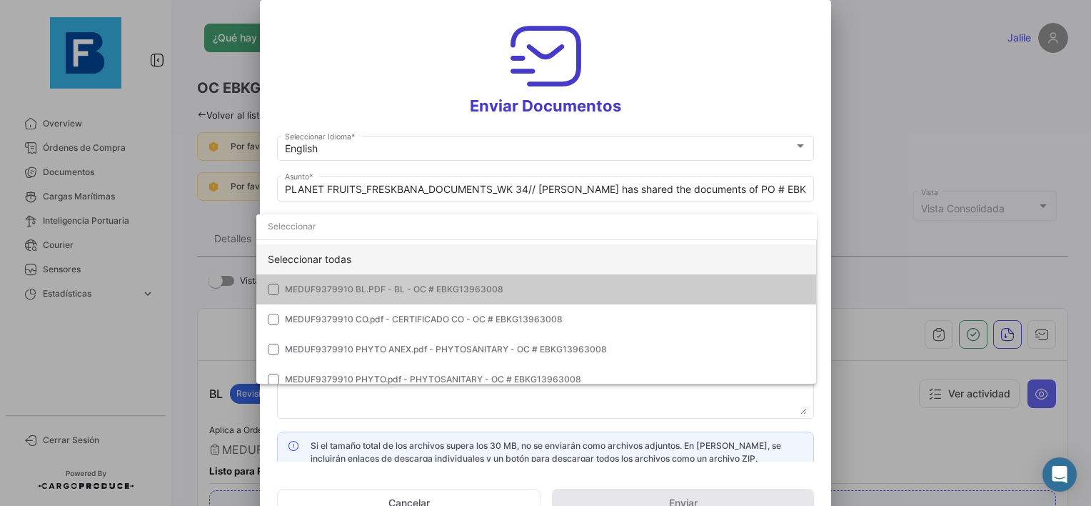
click at [360, 261] on div "Seleccionar todas" at bounding box center [536, 259] width 561 height 30
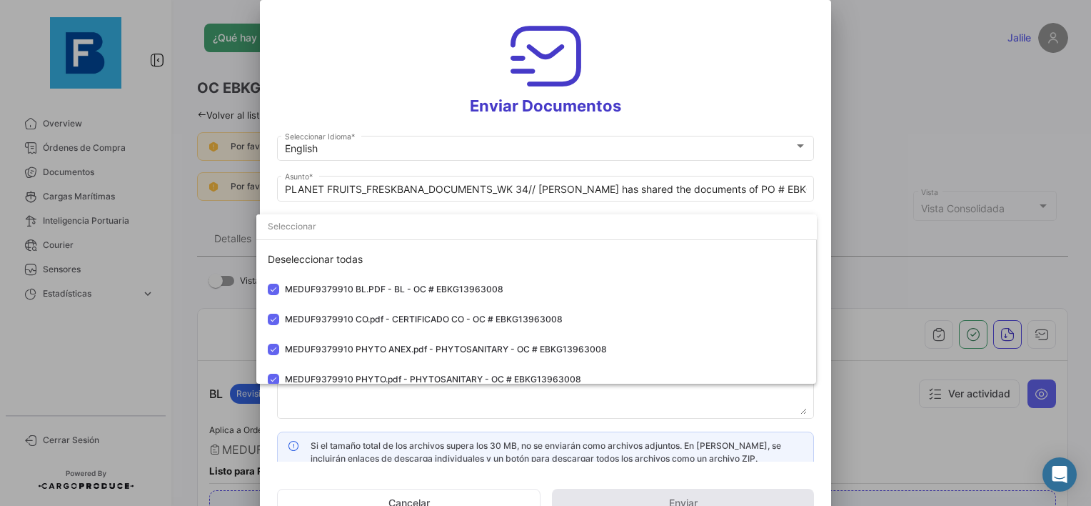
click at [349, 420] on div at bounding box center [545, 253] width 1091 height 506
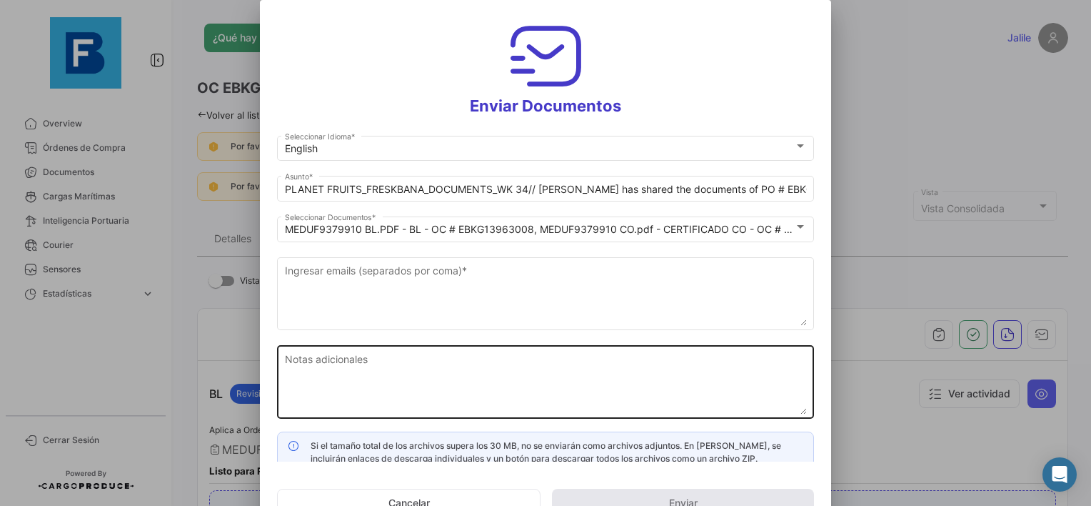
click at [359, 404] on textarea "Notas adicionales" at bounding box center [546, 382] width 522 height 63
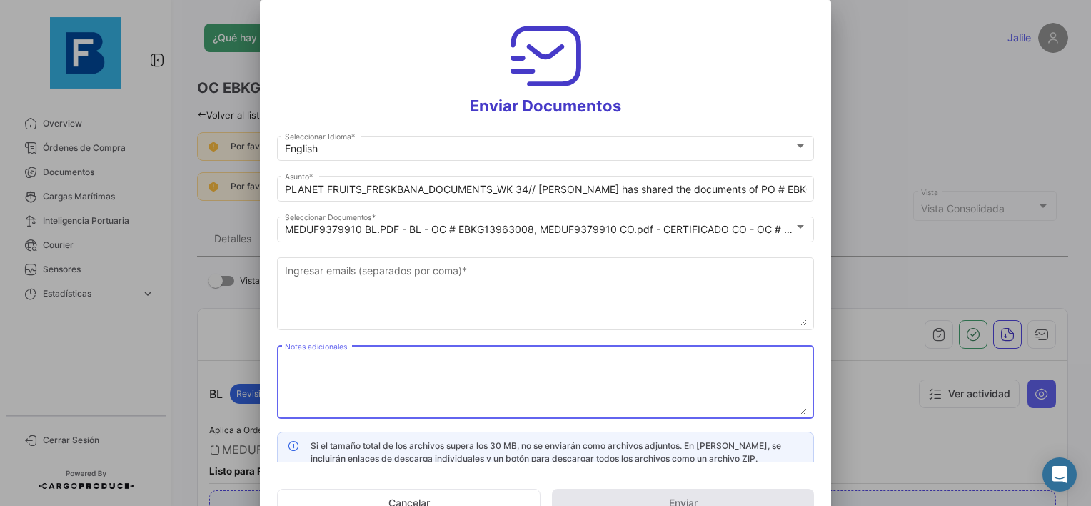
paste textarea "PLANET FRUITS_FRESKBANA_DOCUMENTS_WK XX"
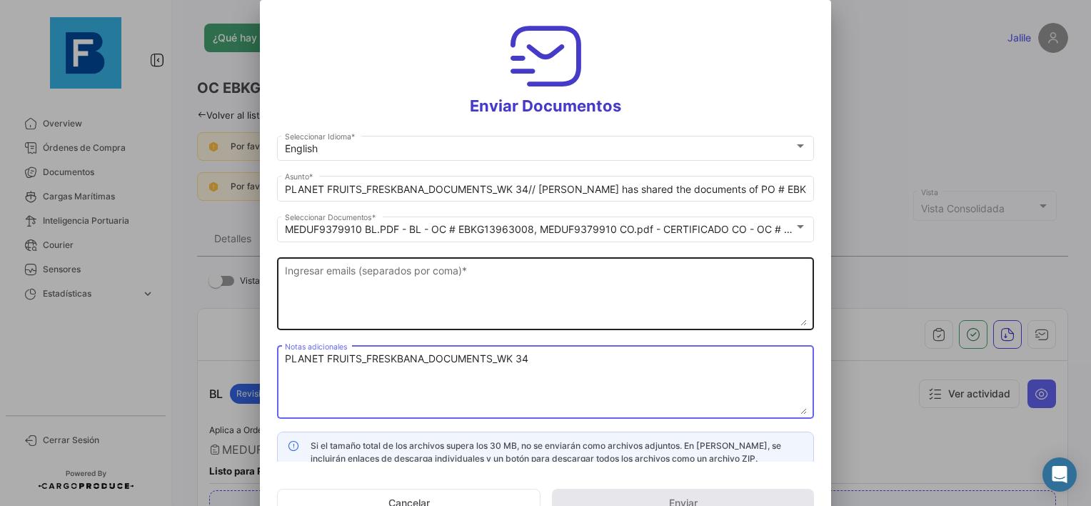
type textarea "PLANET FRUITS_FRESKBANA_DOCUMENTS_WK 34"
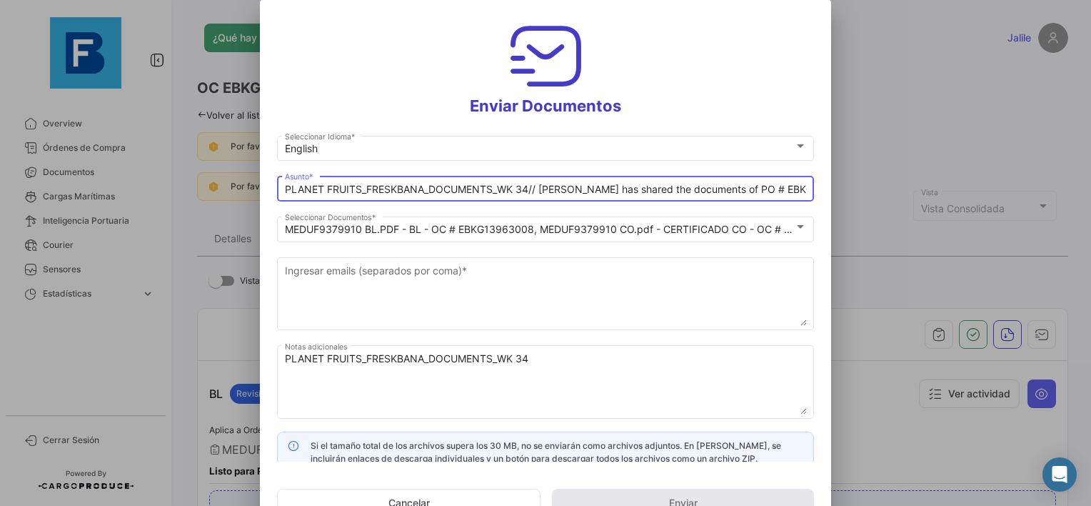
drag, startPoint x: 529, startPoint y: 192, endPoint x: 536, endPoint y: 194, distance: 7.5
click at [529, 193] on input "PLANET FRUITS_FRESKBANA_DOCUMENTS_WK 34// [PERSON_NAME] has shared the document…" at bounding box center [546, 190] width 522 height 12
type input "PLANET FRUITS_FRESKBANA_DOCUMENTS_WK 34 - THESSALONIKI// [PERSON_NAME] has shar…"
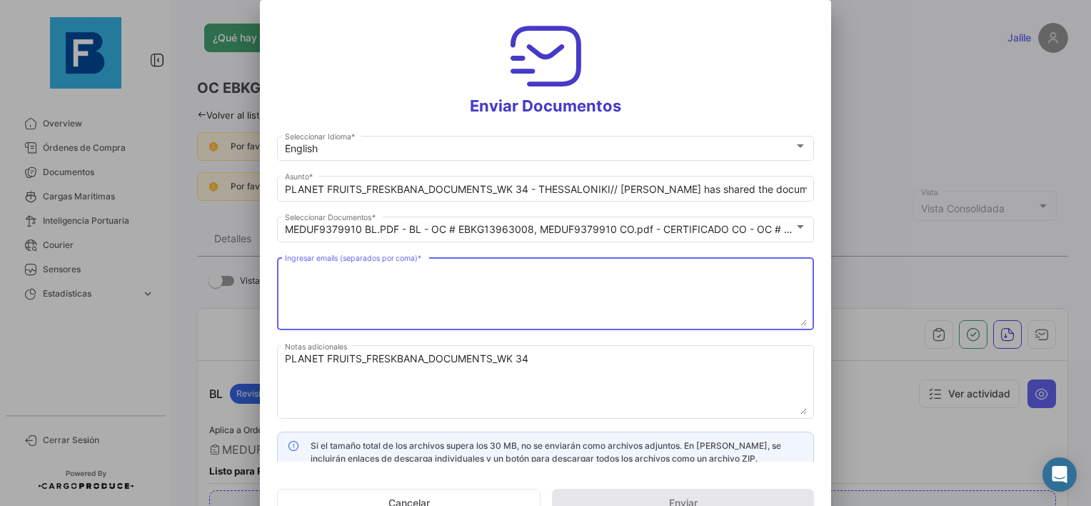
click at [483, 273] on textarea "Ingresar emails (separados por coma) *" at bounding box center [546, 294] width 522 height 63
paste textarea "[EMAIL_ADDRESS][DOMAIN_NAME],[DOMAIN_NAME][EMAIL_ADDRESS][DOMAIN_NAME],[DOMAIN_…"
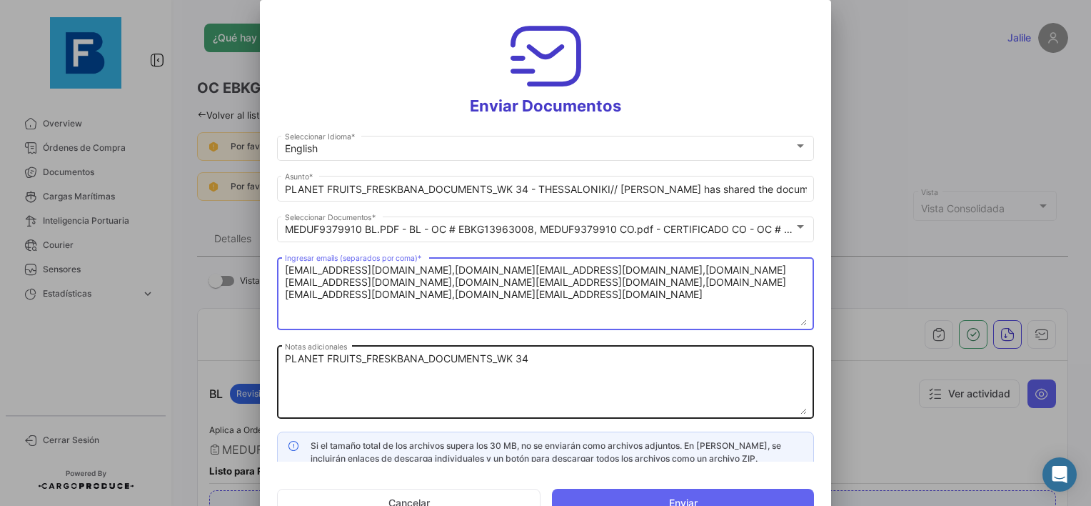
type textarea "[EMAIL_ADDRESS][DOMAIN_NAME],[DOMAIN_NAME][EMAIL_ADDRESS][DOMAIN_NAME],[DOMAIN_…"
click at [553, 365] on textarea "PLANET FRUITS_FRESKBANA_DOCUMENTS_WK 34" at bounding box center [546, 382] width 522 height 63
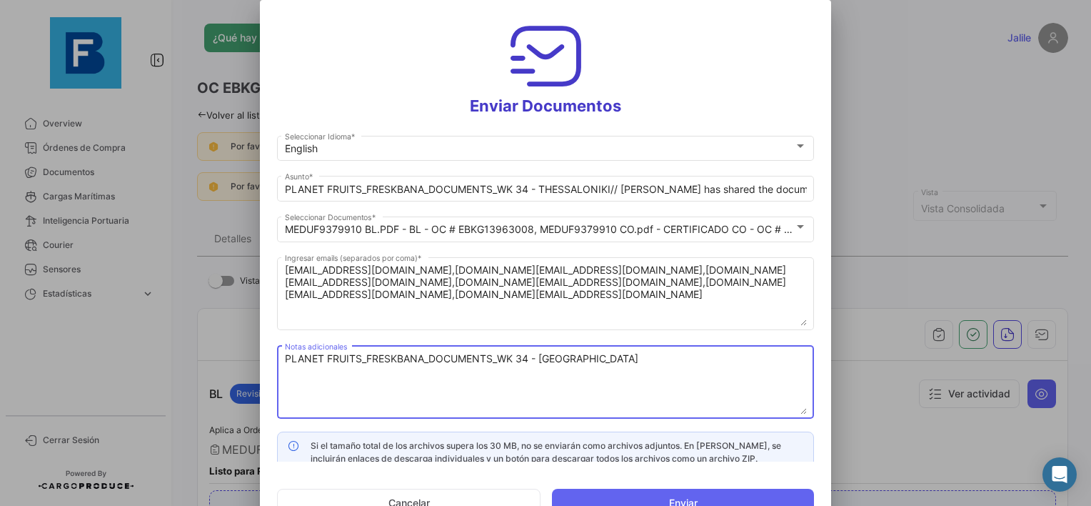
type textarea "PLANET FRUITS_FRESKBANA_DOCUMENTS_WK 34 - [GEOGRAPHIC_DATA]"
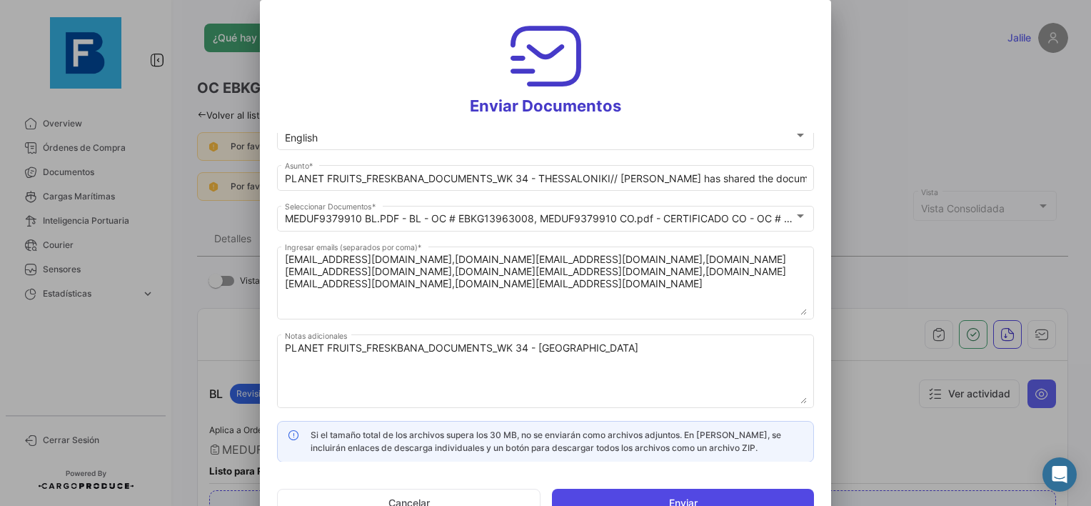
click at [683, 499] on button "Enviar" at bounding box center [683, 503] width 262 height 29
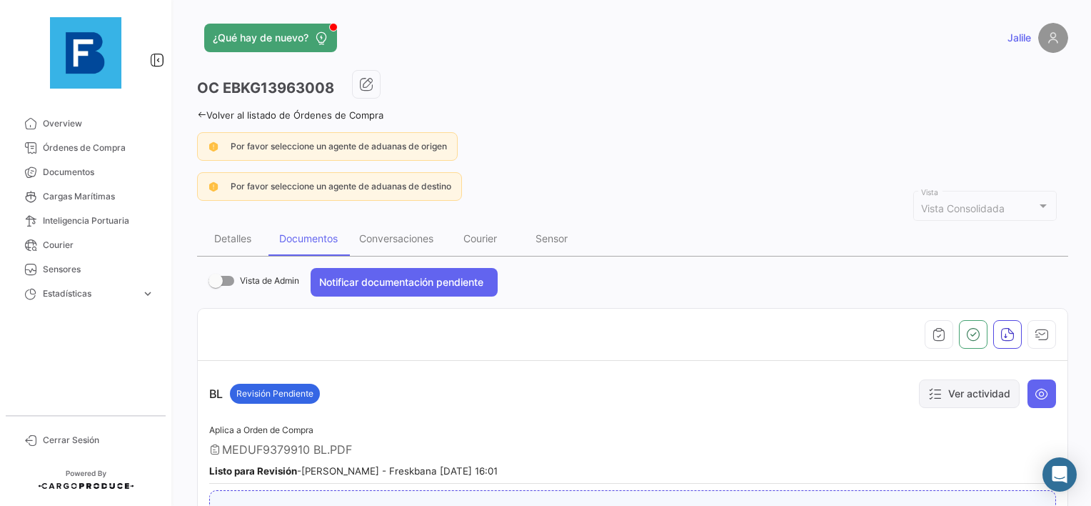
click at [958, 393] on button "Ver actividad" at bounding box center [969, 393] width 101 height 29
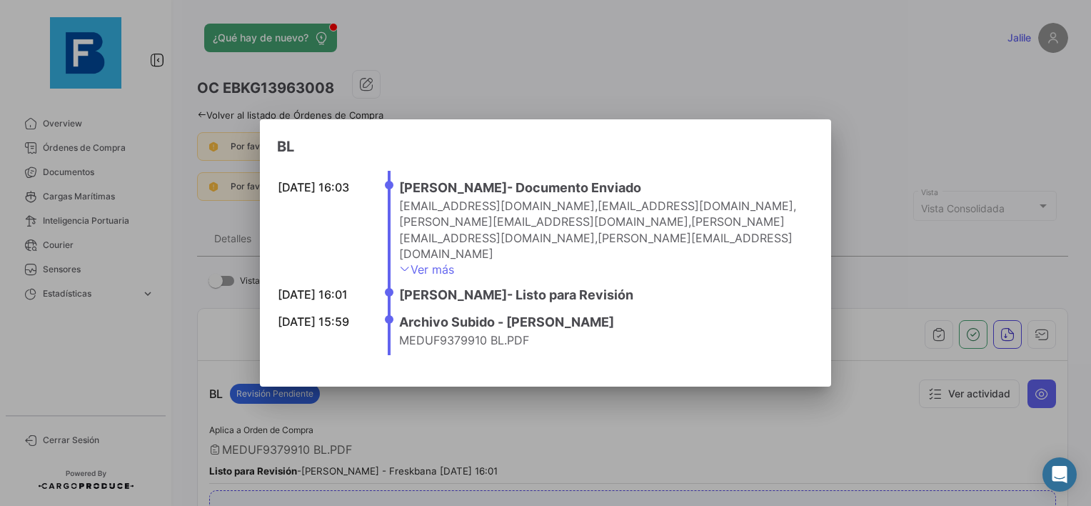
click at [925, 220] on div at bounding box center [545, 253] width 1091 height 506
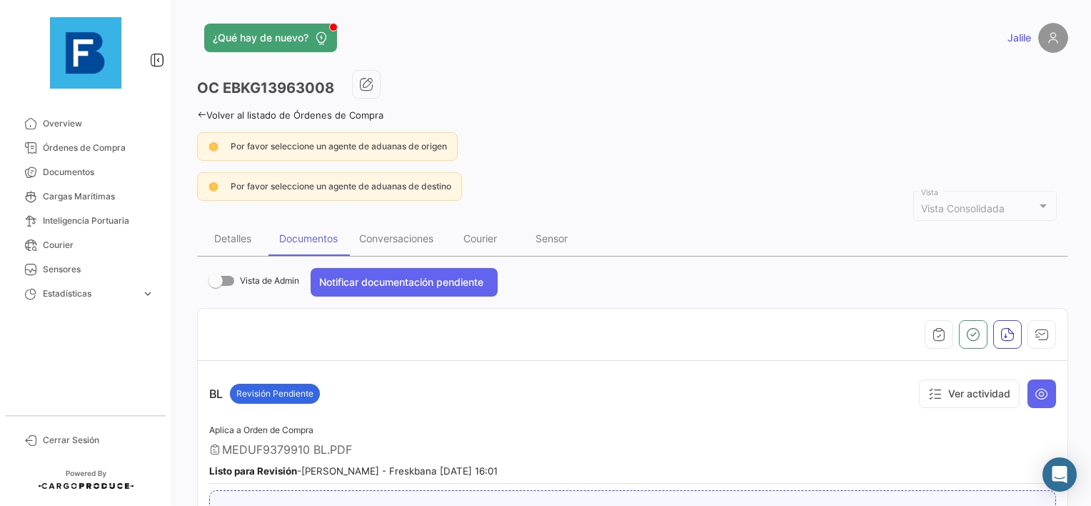
scroll to position [143, 0]
